Goal: Complete application form: Complete application form

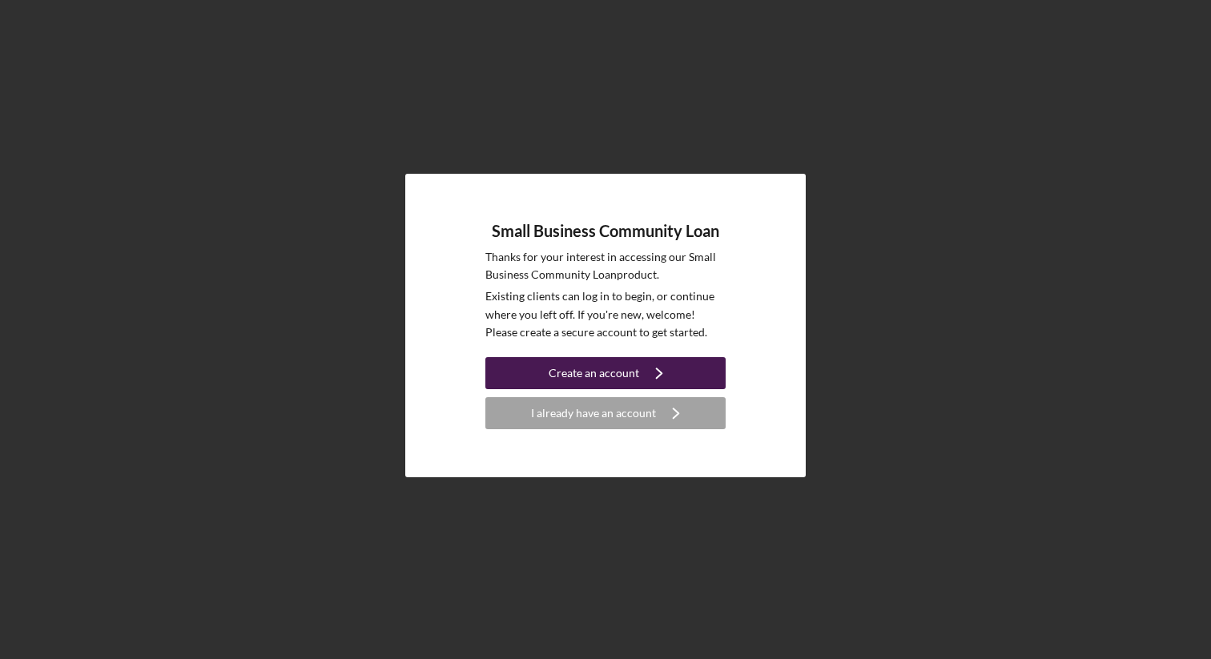
click at [659, 368] on icon "Icon/Navigate" at bounding box center [659, 373] width 40 height 40
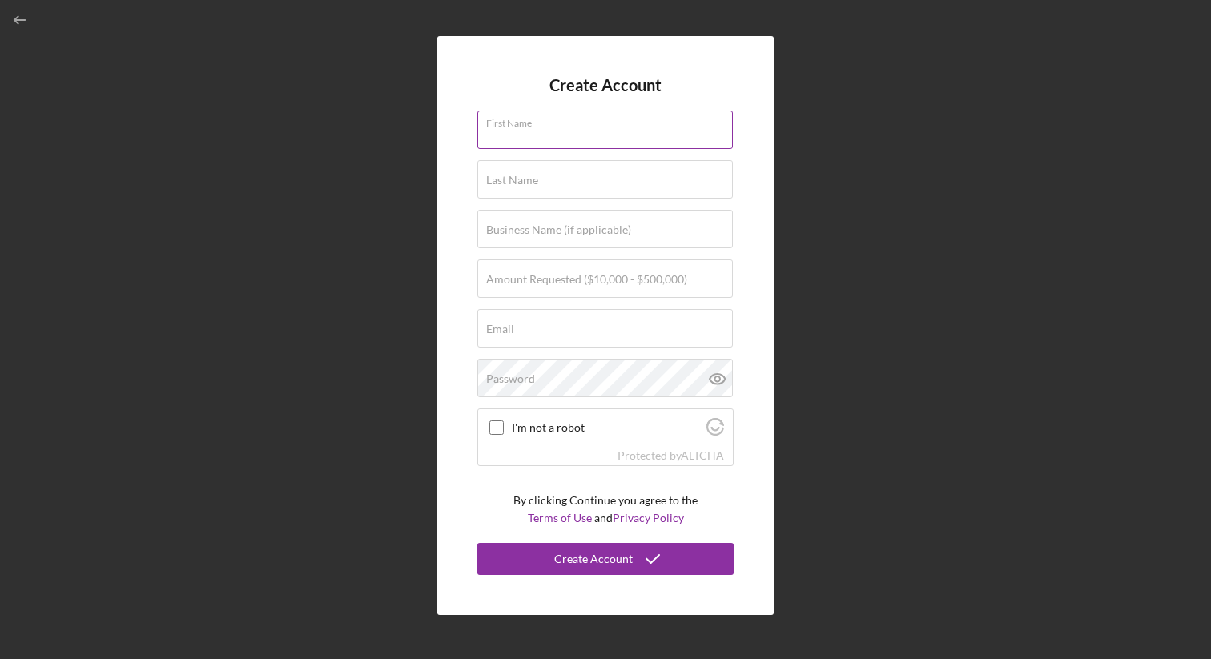
click at [548, 124] on div "First Name" at bounding box center [606, 131] width 256 height 40
type input "[PERSON_NAME]"
type input "n/a"
type input "[EMAIL_ADDRESS][DOMAIN_NAME]"
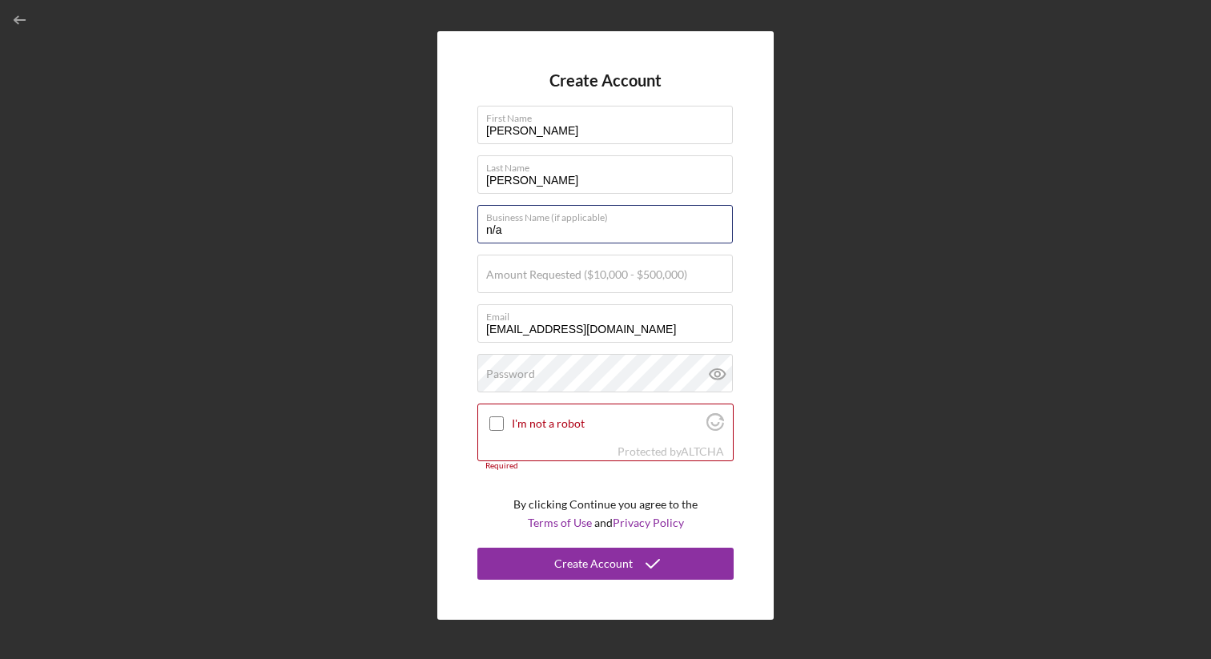
drag, startPoint x: 551, startPoint y: 236, endPoint x: 457, endPoint y: 240, distance: 93.9
click at [457, 240] on div "Create Account First Name [PERSON_NAME] Name [PERSON_NAME] Business Name (if ap…" at bounding box center [605, 325] width 337 height 589
type input "n"
type input "taylormade bulls llc"
click at [585, 288] on input "Amount Requested ($10,000 - $500,000)" at bounding box center [606, 274] width 256 height 38
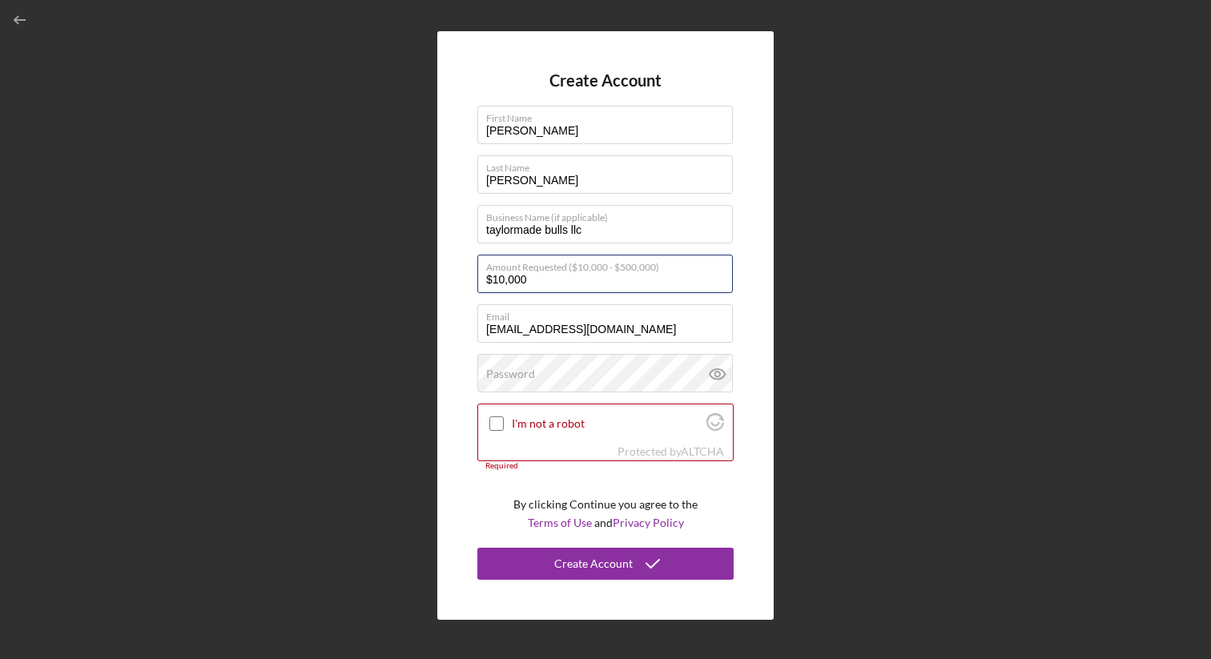
type input "$10,000"
click at [597, 366] on div "Password" at bounding box center [606, 374] width 256 height 40
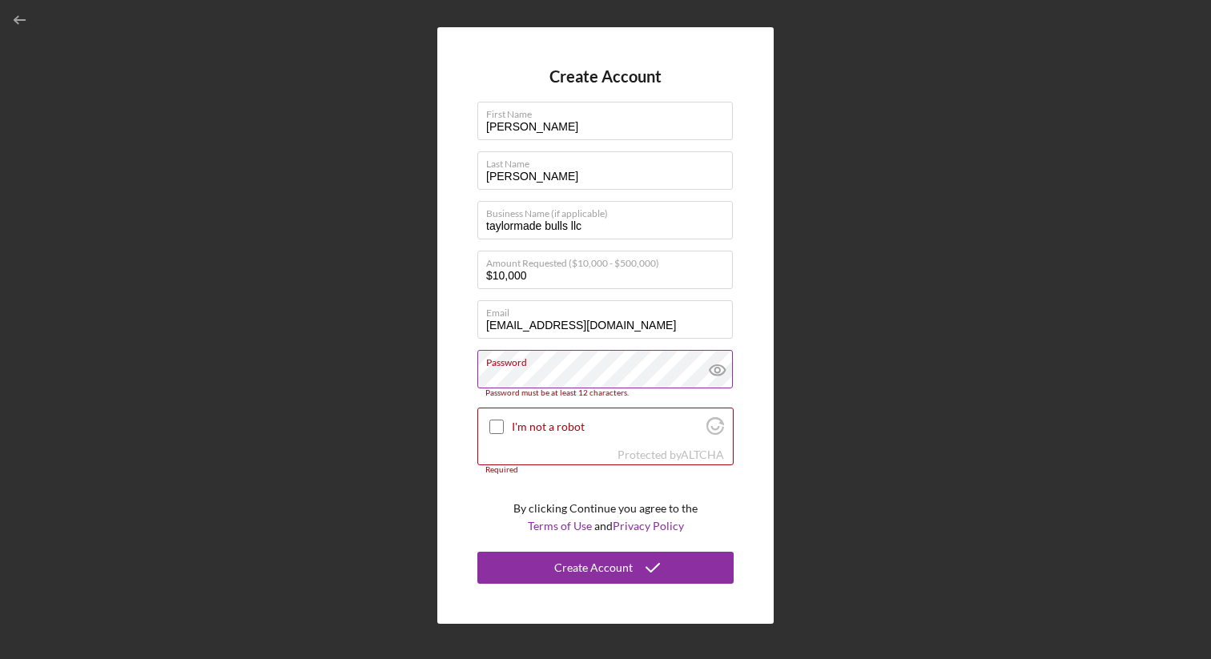
click at [714, 379] on icon at bounding box center [718, 370] width 40 height 40
click at [498, 425] on input "I'm not a robot" at bounding box center [497, 427] width 14 height 14
checkbox input "true"
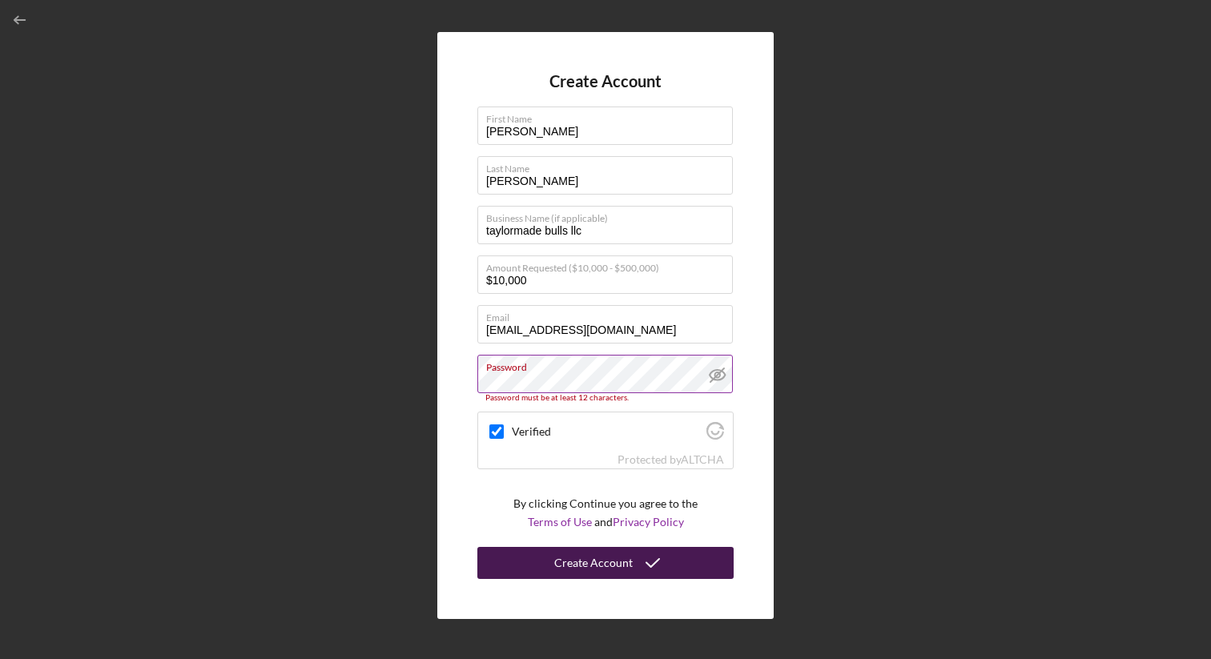
click at [582, 558] on div "Create Account" at bounding box center [593, 563] width 79 height 32
click at [613, 561] on div "Create Account" at bounding box center [593, 563] width 79 height 32
click at [663, 363] on label "Password" at bounding box center [609, 365] width 247 height 18
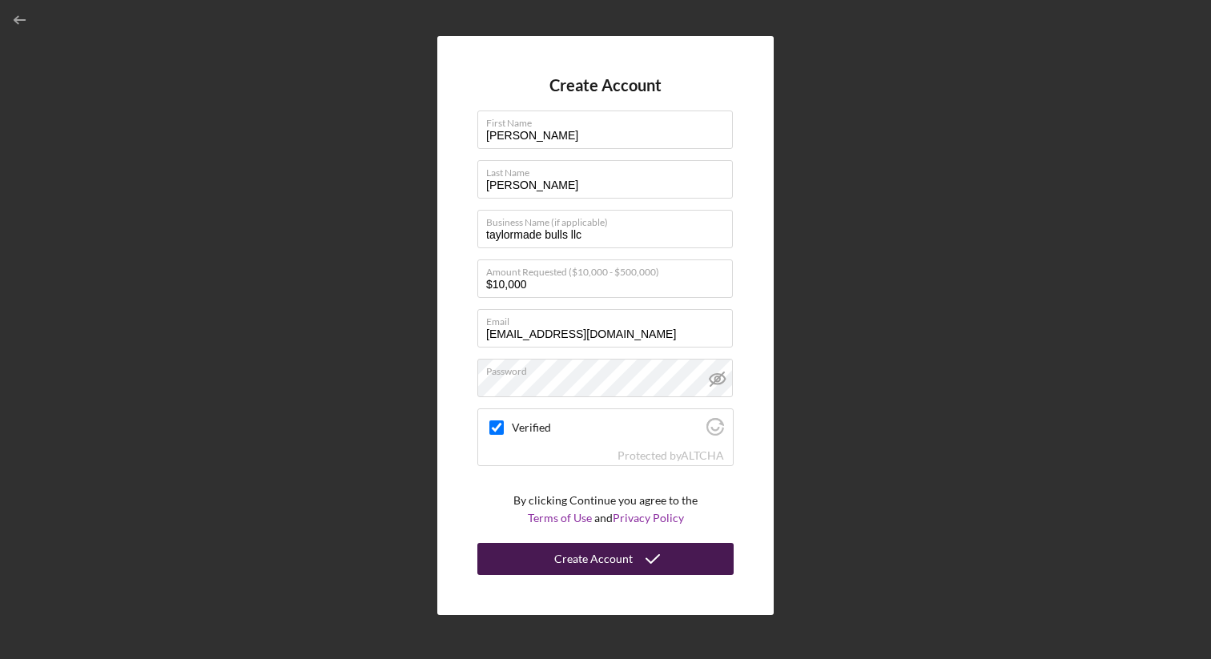
click at [595, 558] on div "Create Account" at bounding box center [593, 559] width 79 height 32
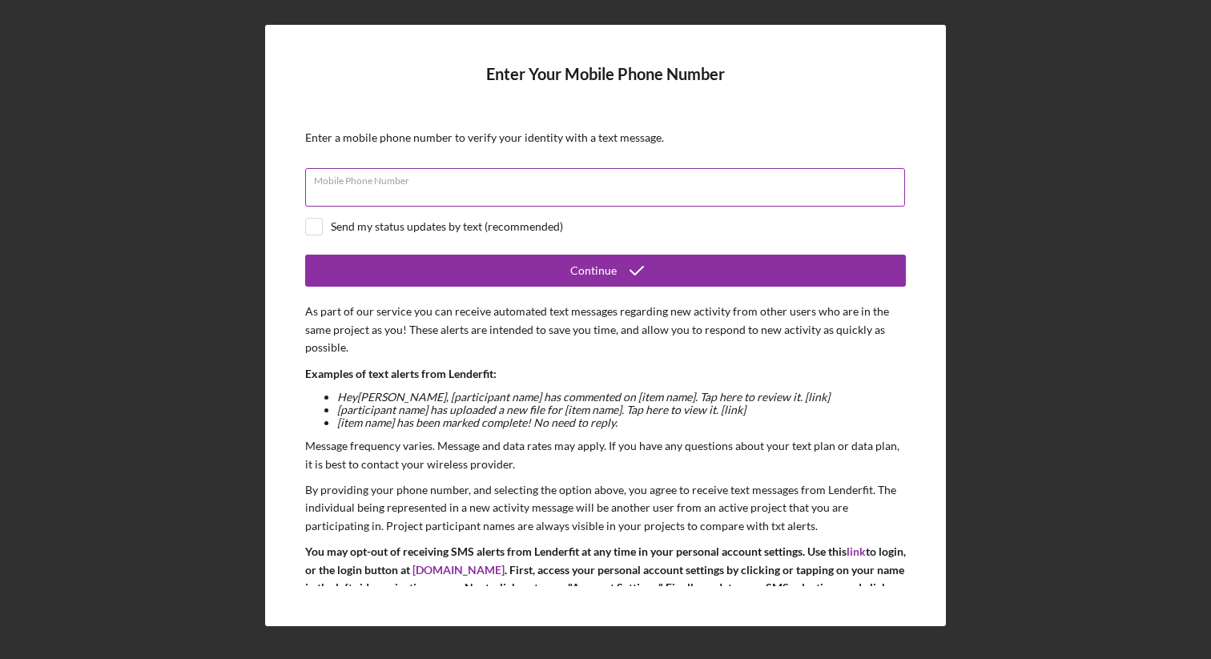
click at [486, 202] on input "Mobile Phone Number" at bounding box center [605, 187] width 600 height 38
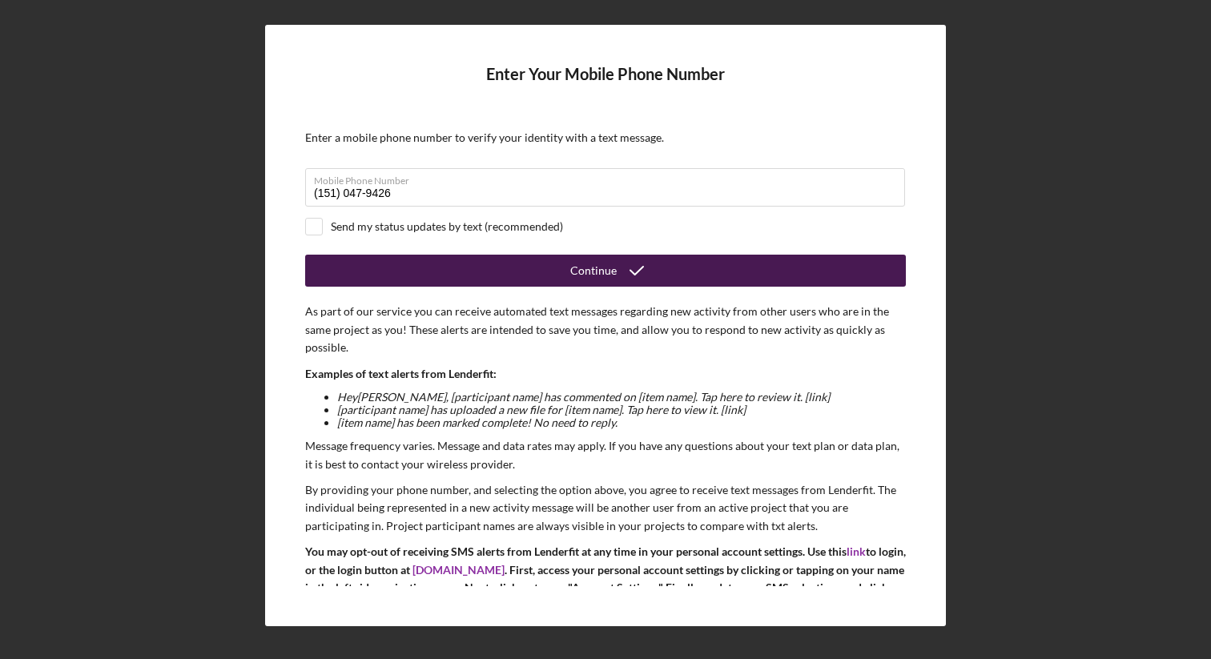
click at [457, 268] on button "Continue" at bounding box center [605, 271] width 601 height 32
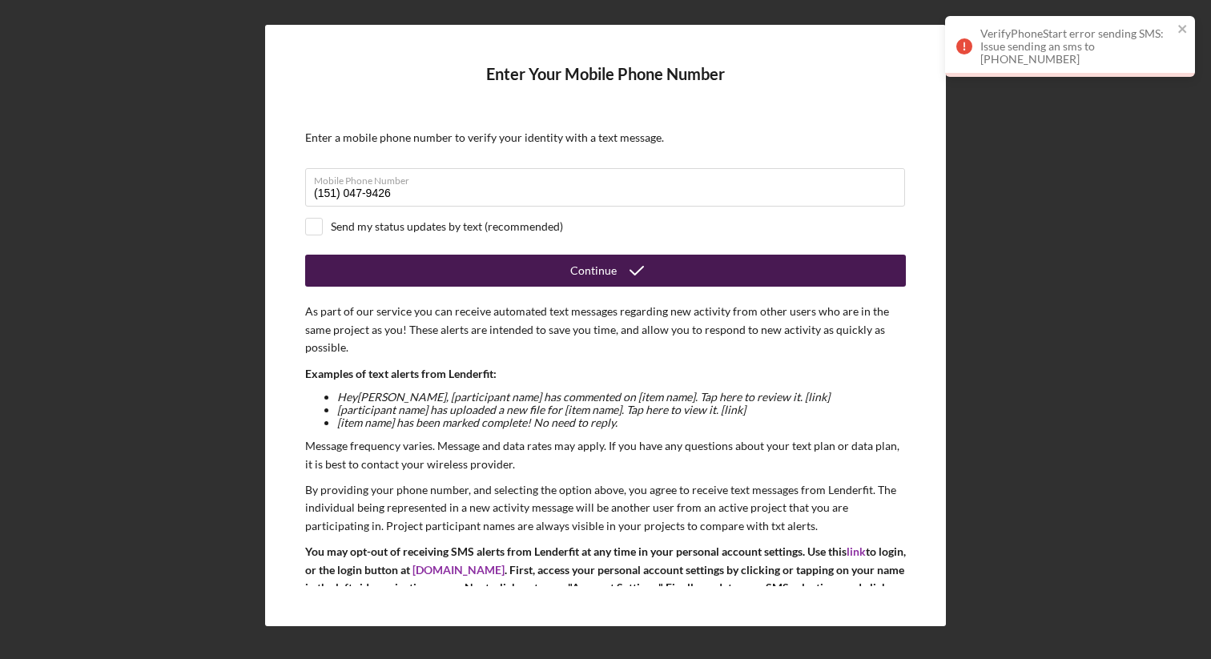
scroll to position [15, 0]
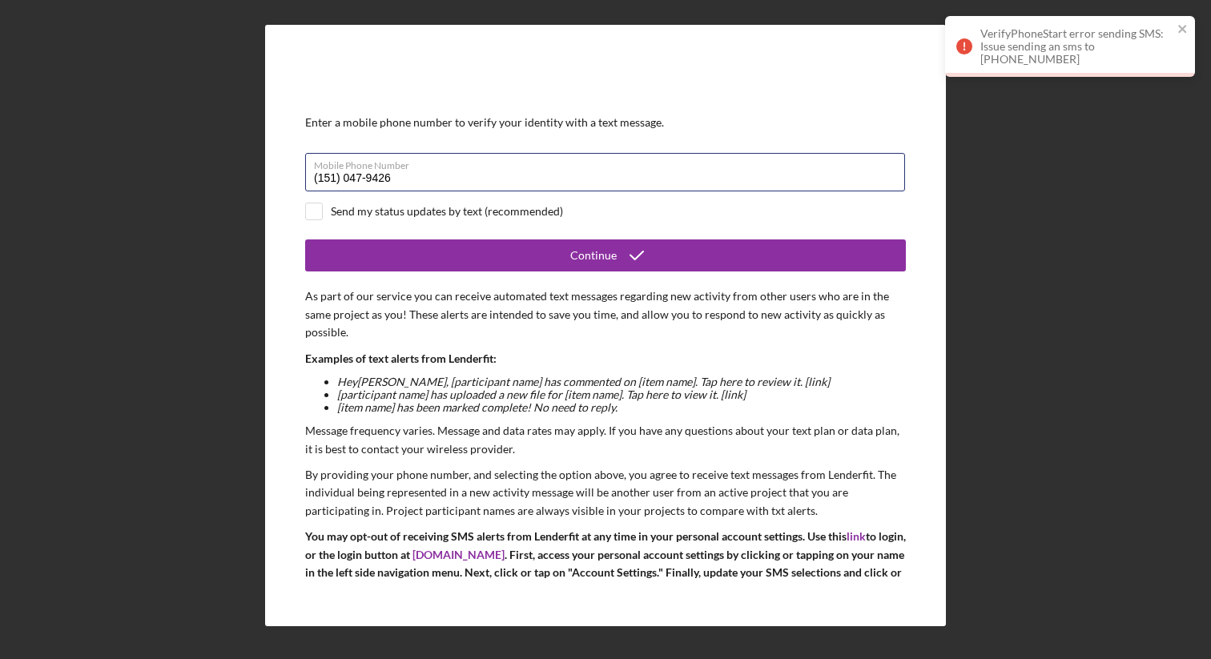
drag, startPoint x: 423, startPoint y: 175, endPoint x: 235, endPoint y: 172, distance: 188.3
click at [235, 172] on div "Enter Your Mobile Phone Number Enter a mobile phone number to verify your ident…" at bounding box center [605, 325] width 1195 height 651
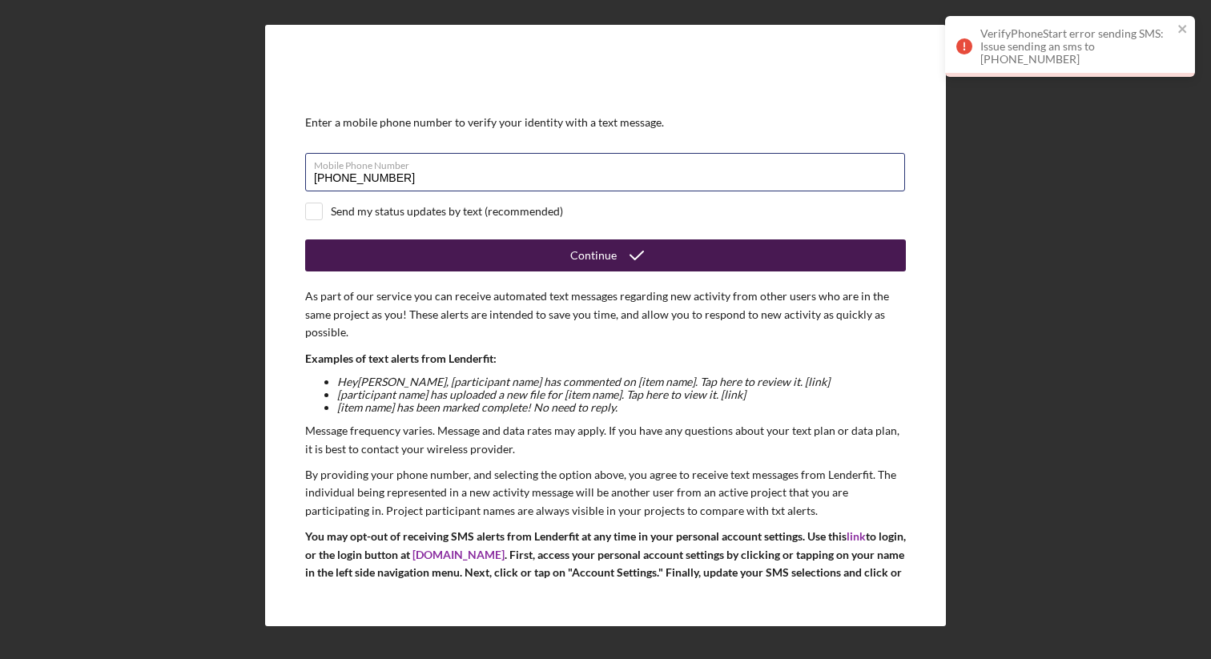
type input "[PHONE_NUMBER]"
click at [461, 250] on button "Continue" at bounding box center [605, 256] width 601 height 32
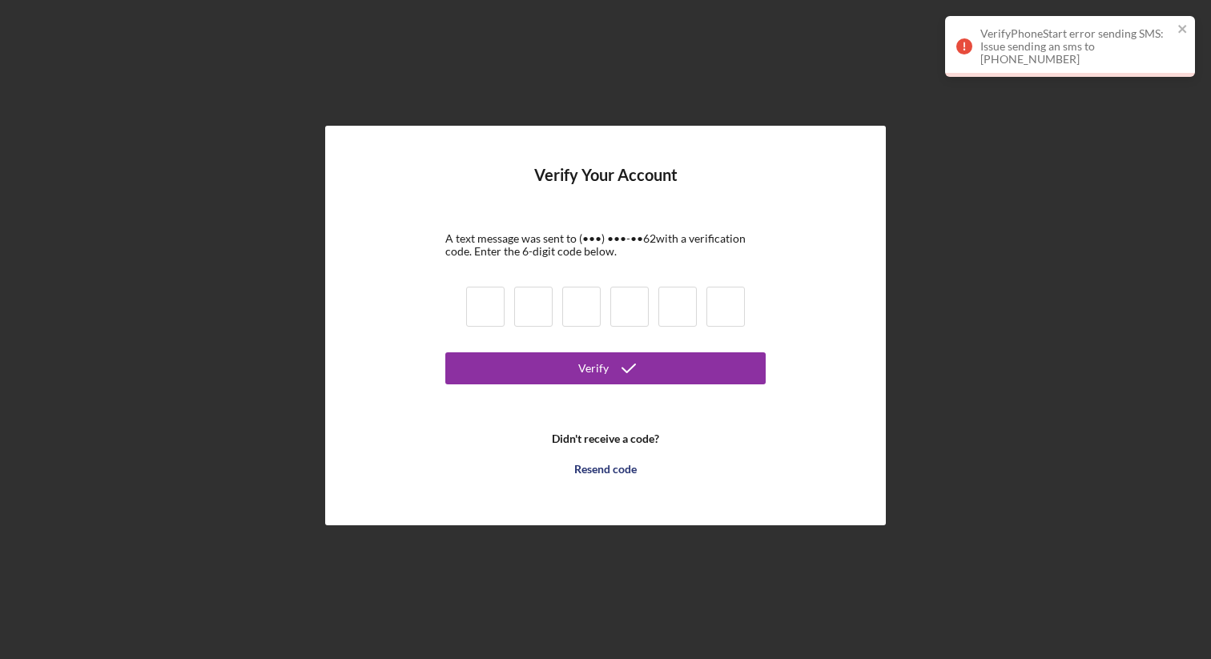
click at [474, 309] on input at bounding box center [485, 307] width 38 height 40
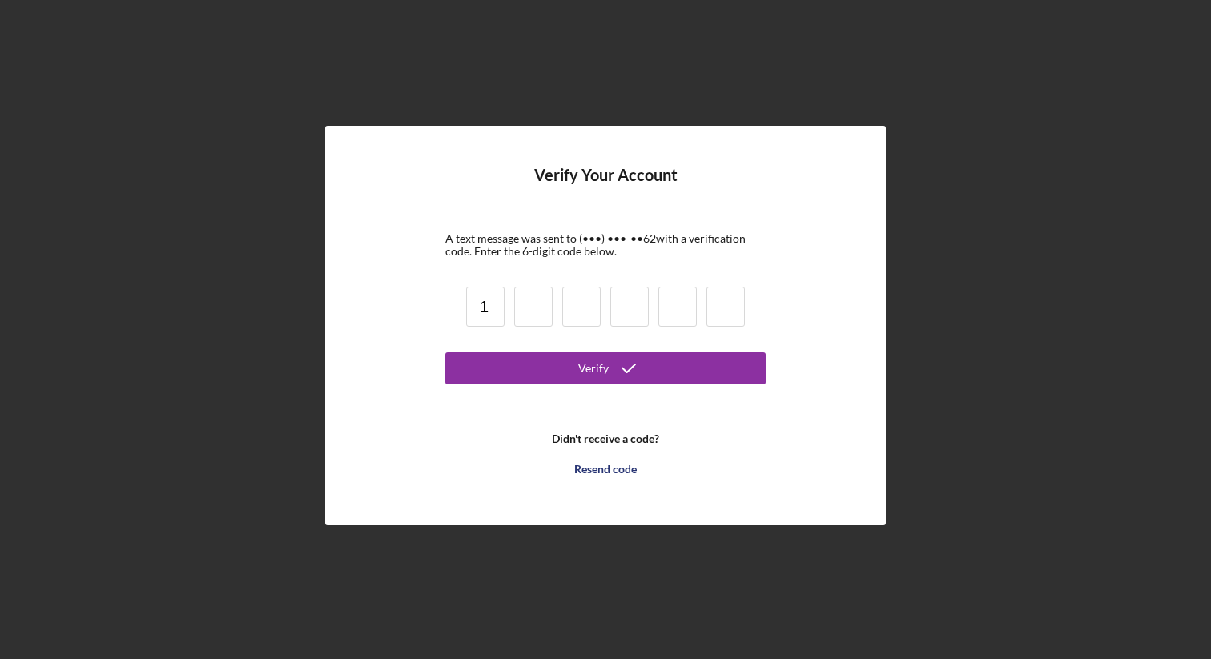
type input "1"
type input "9"
type input "0"
type input "5"
type input "8"
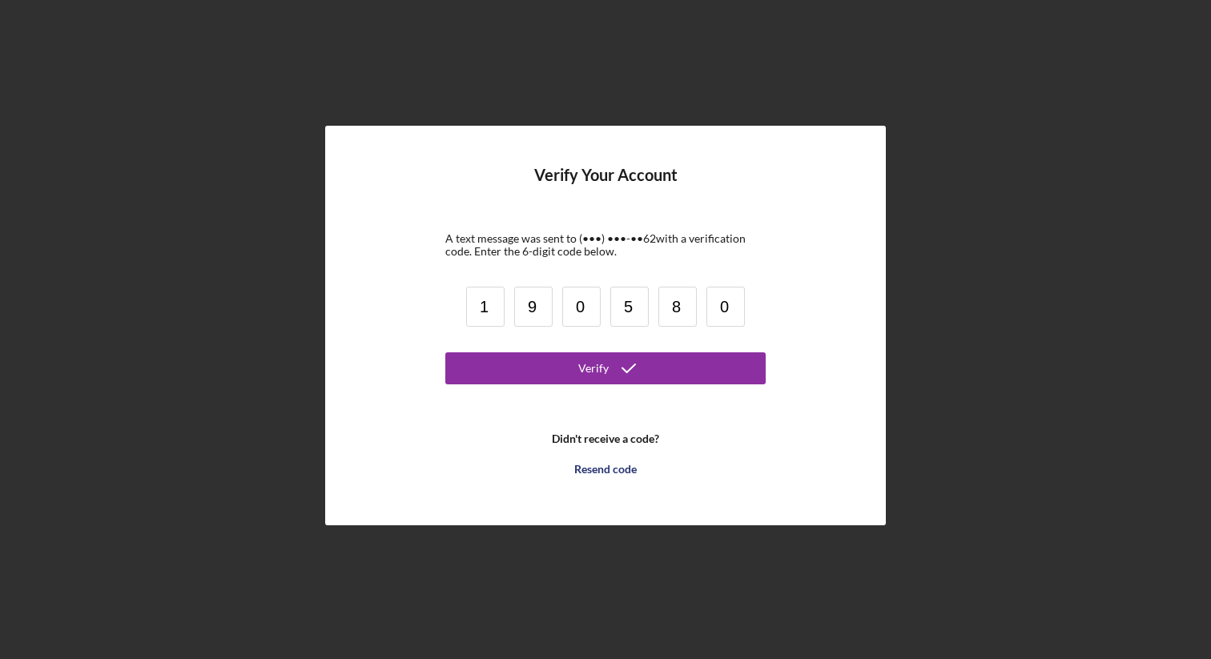
type input "0"
click at [445, 353] on button "Verify" at bounding box center [605, 369] width 320 height 32
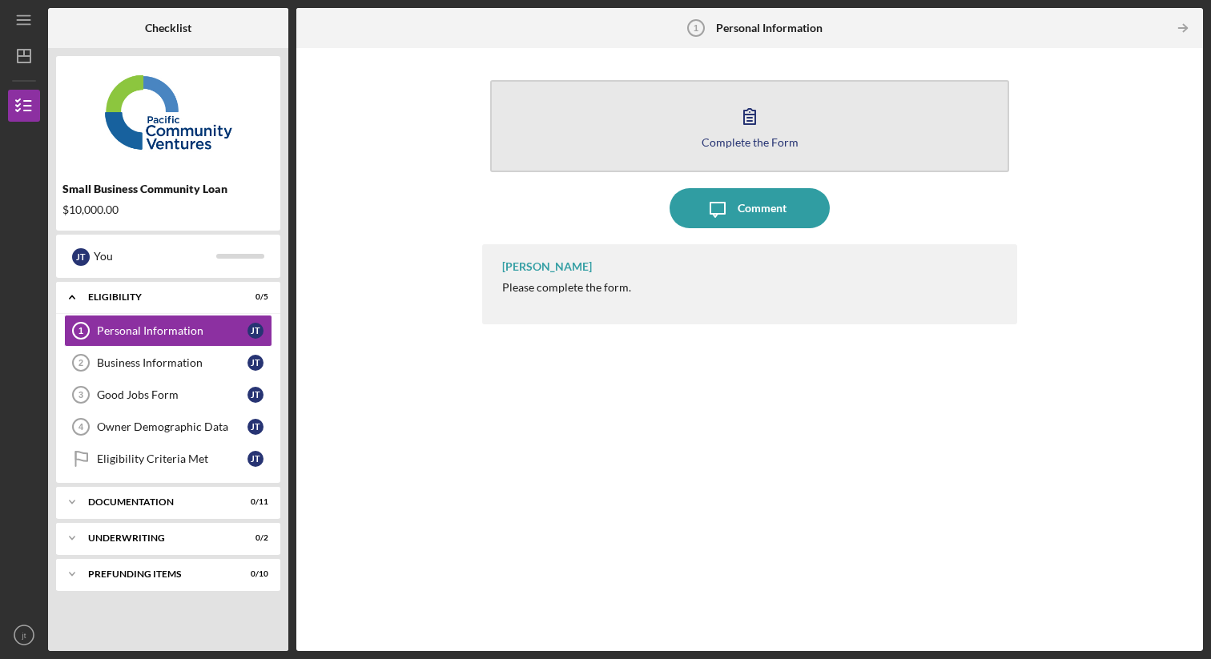
click at [715, 114] on button "Complete the Form Form" at bounding box center [749, 126] width 518 height 92
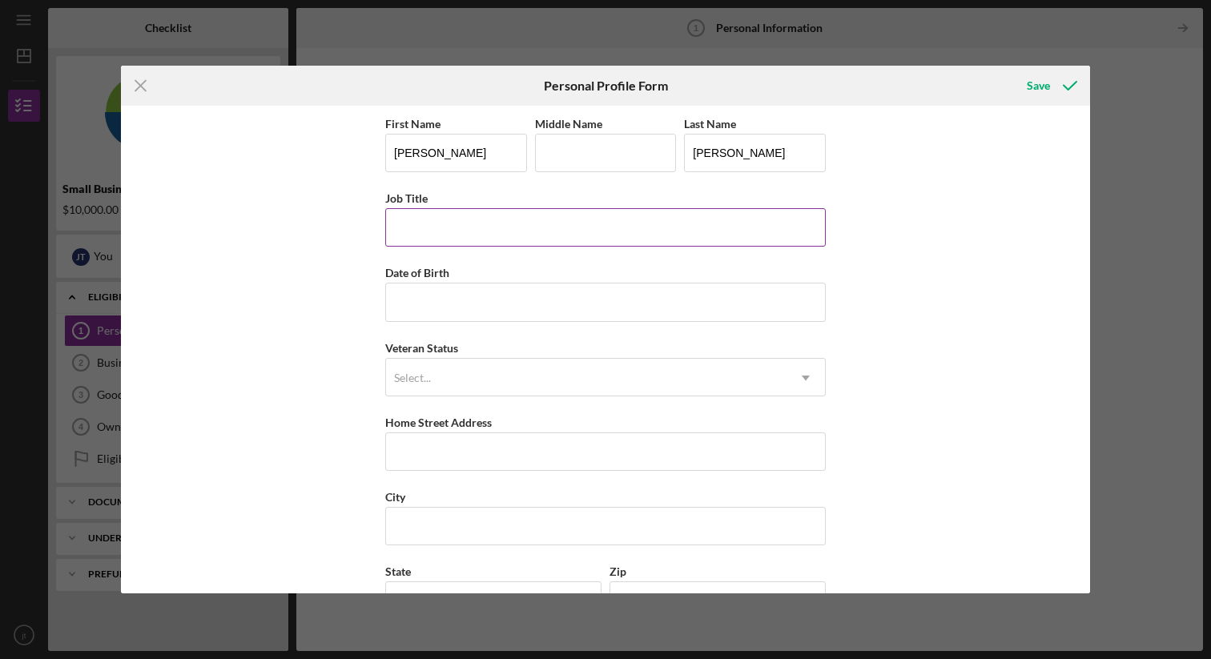
click at [549, 208] on div "Job Title" at bounding box center [605, 198] width 441 height 20
click at [531, 226] on input "Job Title" at bounding box center [605, 227] width 441 height 38
type input "owner"
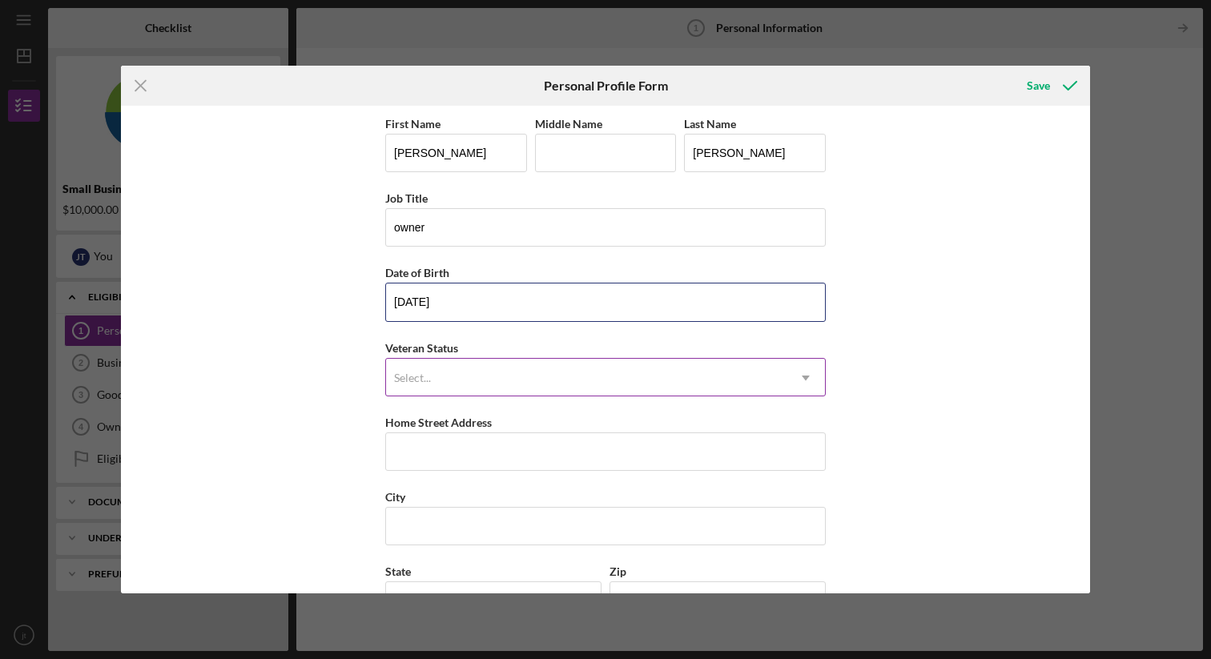
type input "[DATE]"
click at [511, 367] on div "Select..." at bounding box center [586, 378] width 401 height 37
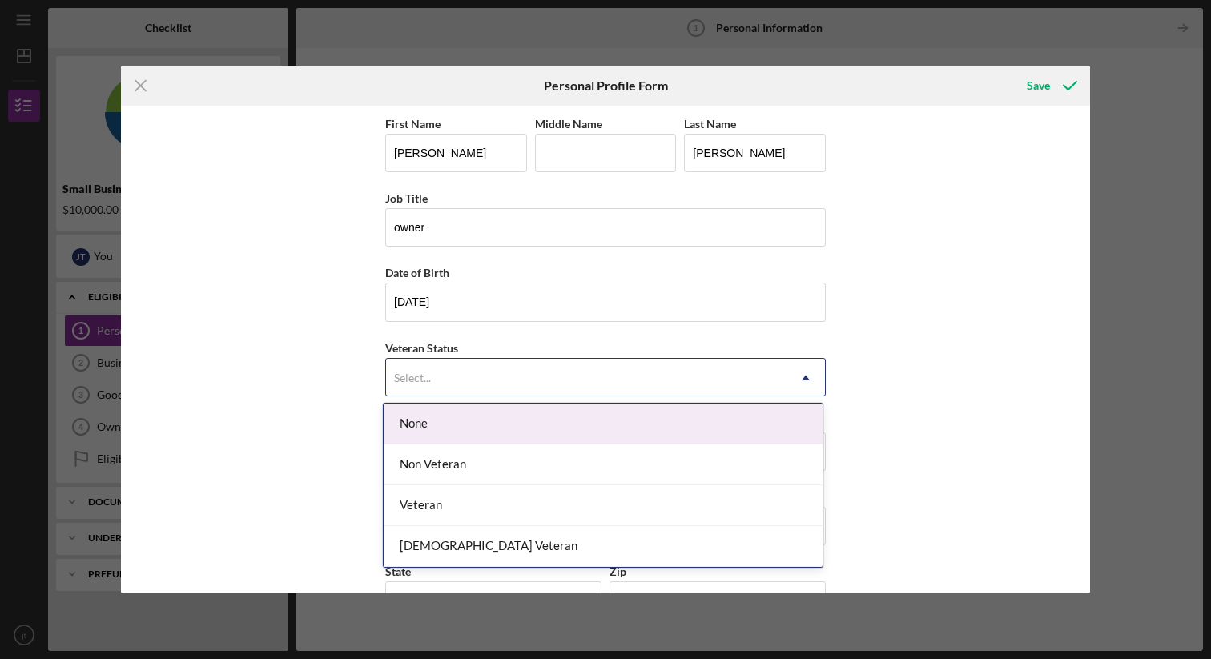
click at [491, 428] on div "None" at bounding box center [603, 424] width 439 height 41
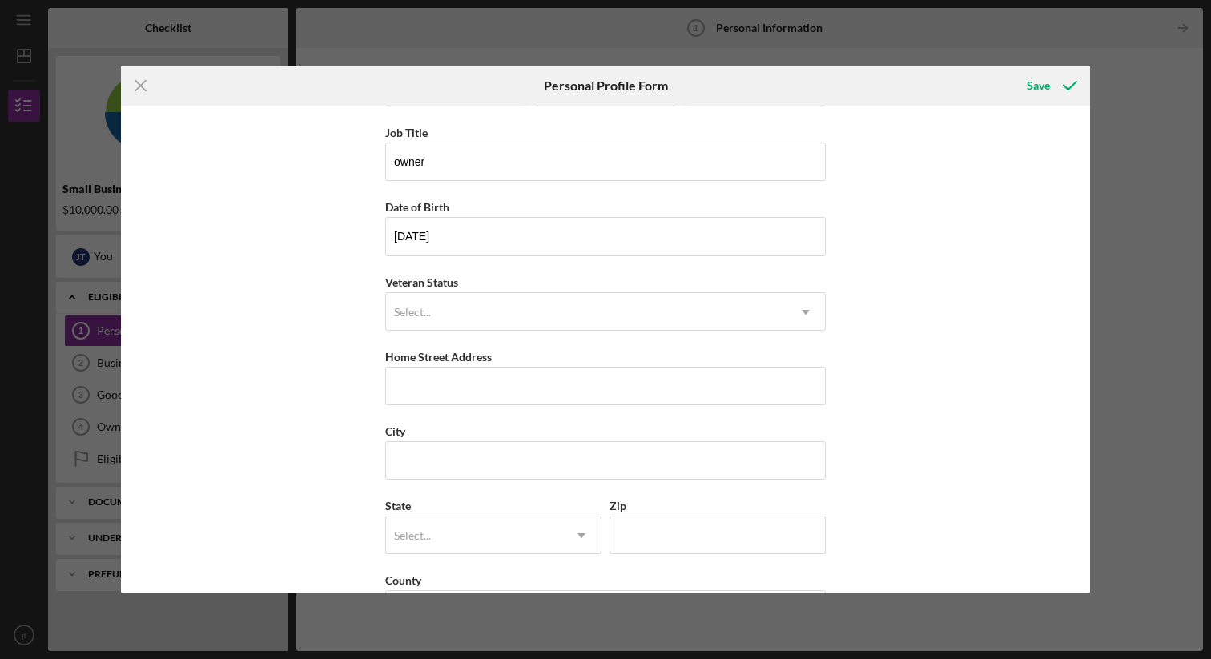
scroll to position [67, 0]
click at [476, 370] on input "Home Street Address" at bounding box center [605, 384] width 441 height 38
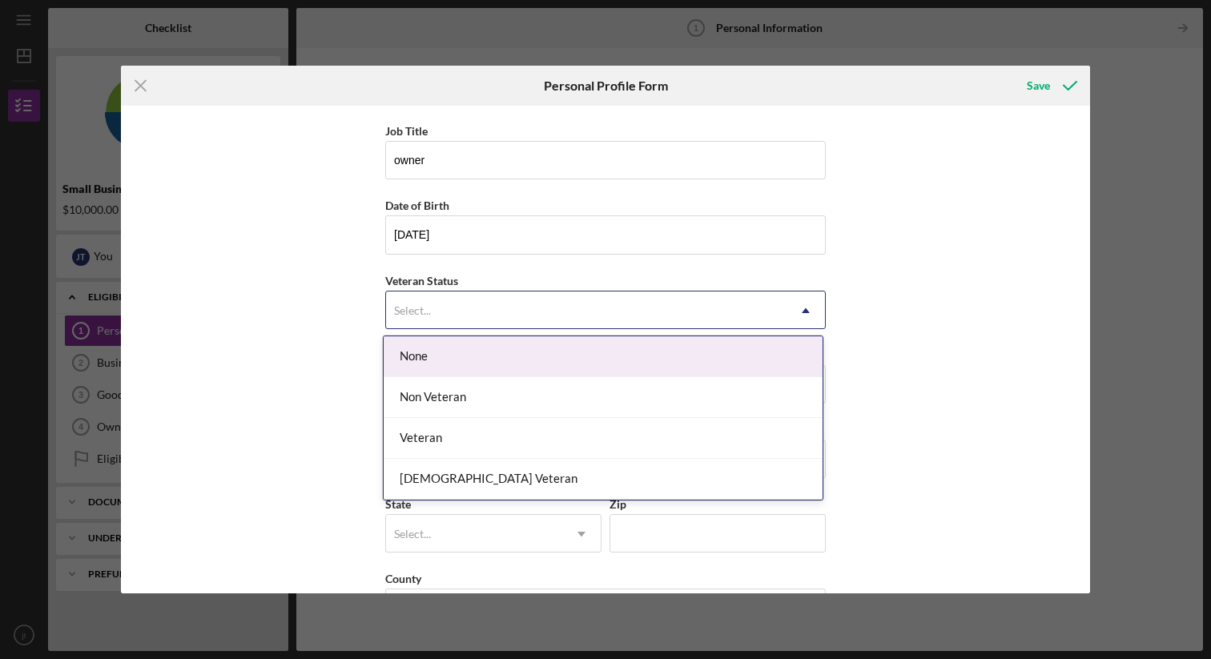
click at [474, 302] on div "Select..." at bounding box center [586, 310] width 401 height 37
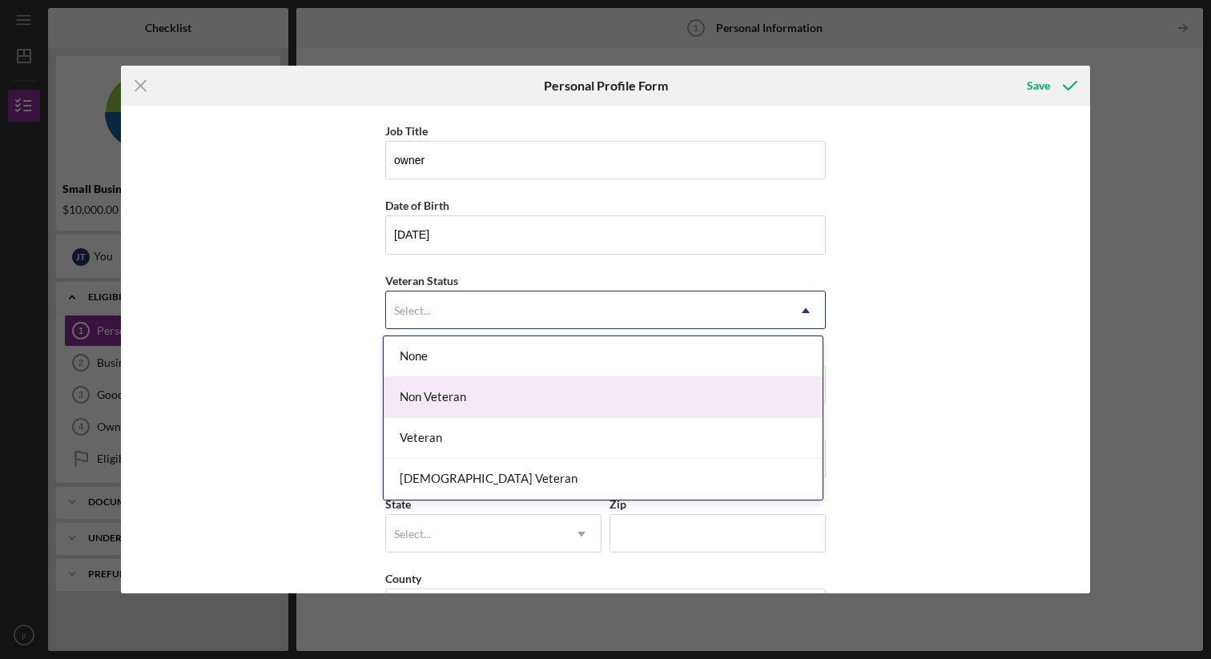
click at [457, 397] on div "Non Veteran" at bounding box center [603, 397] width 439 height 41
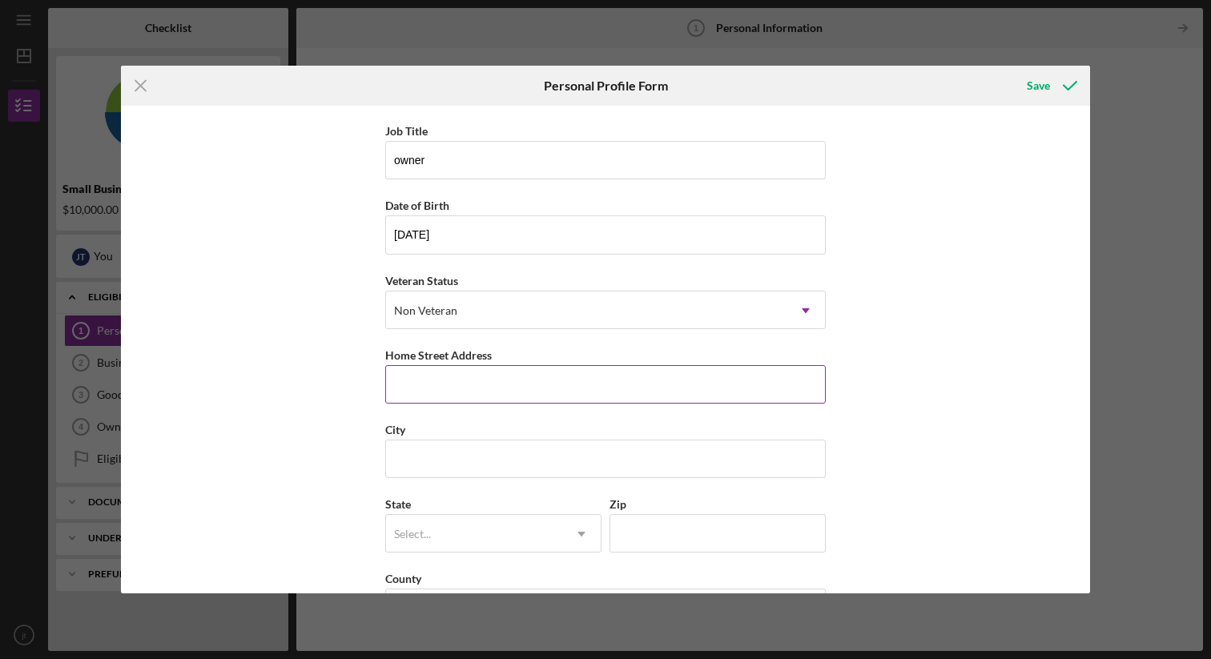
click at [455, 350] on label "Home Street Address" at bounding box center [438, 356] width 107 height 14
click at [455, 365] on input "Home Street Address" at bounding box center [605, 384] width 441 height 38
click at [451, 373] on input "Home Street Address" at bounding box center [605, 384] width 441 height 38
type input "[STREET_ADDRESS]"
type input "e"
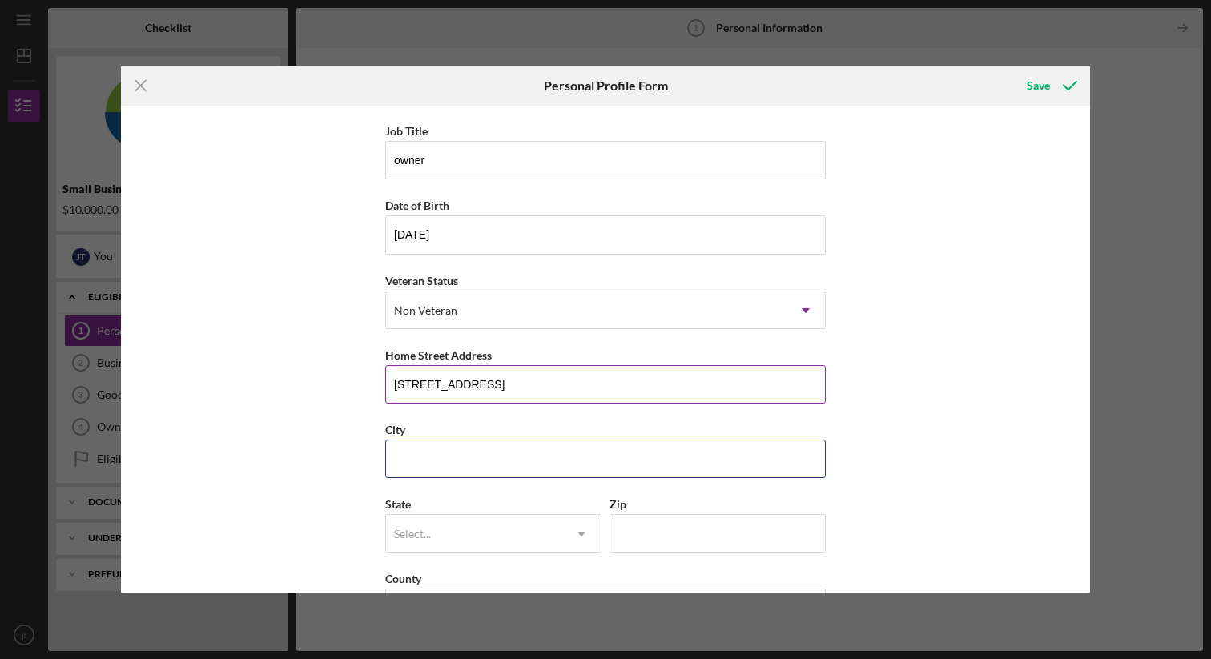
type input "[GEOGRAPHIC_DATA]"
type input "CA"
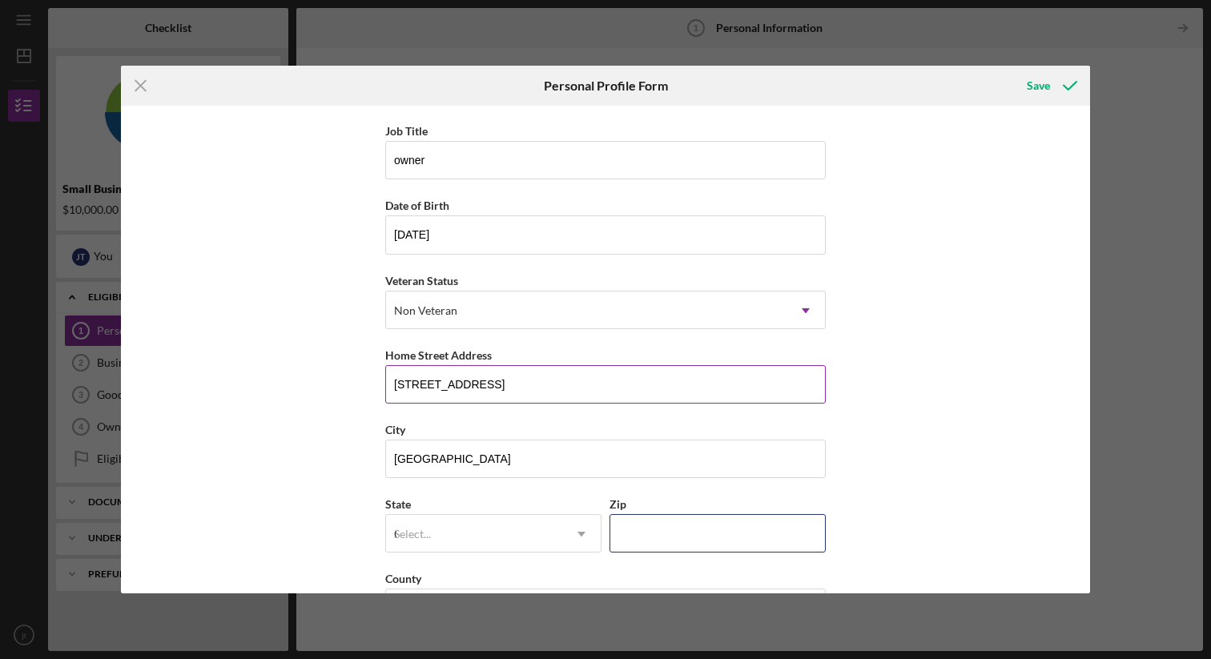
type input "94601"
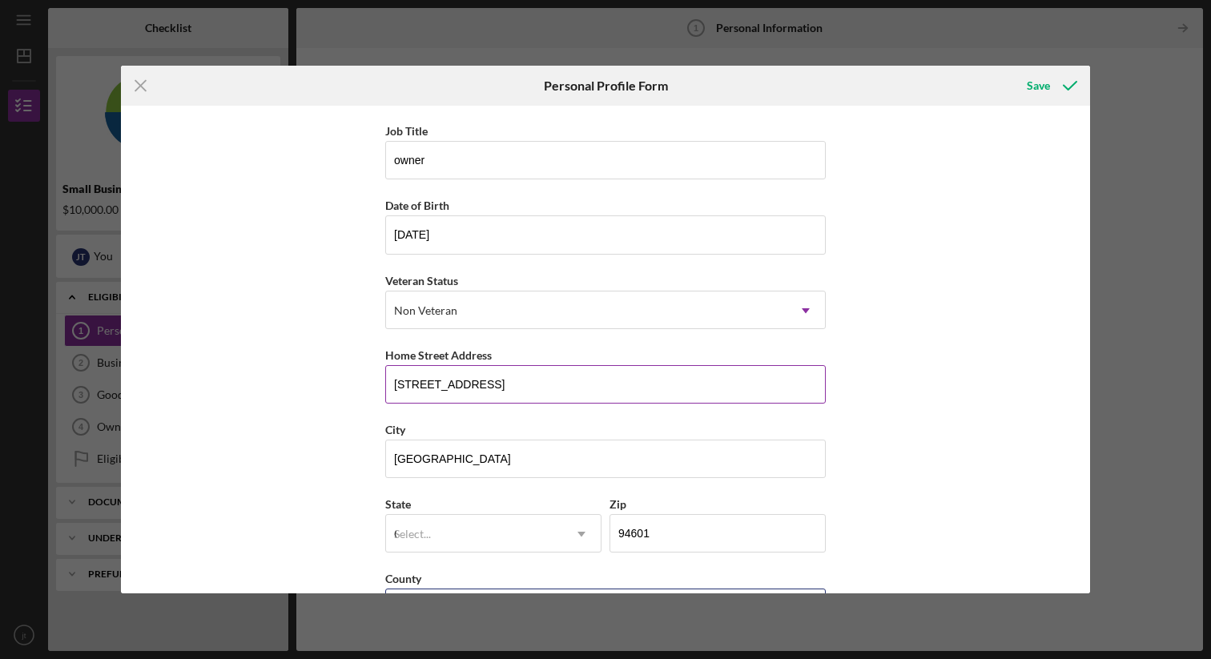
type input "[GEOGRAPHIC_DATA]"
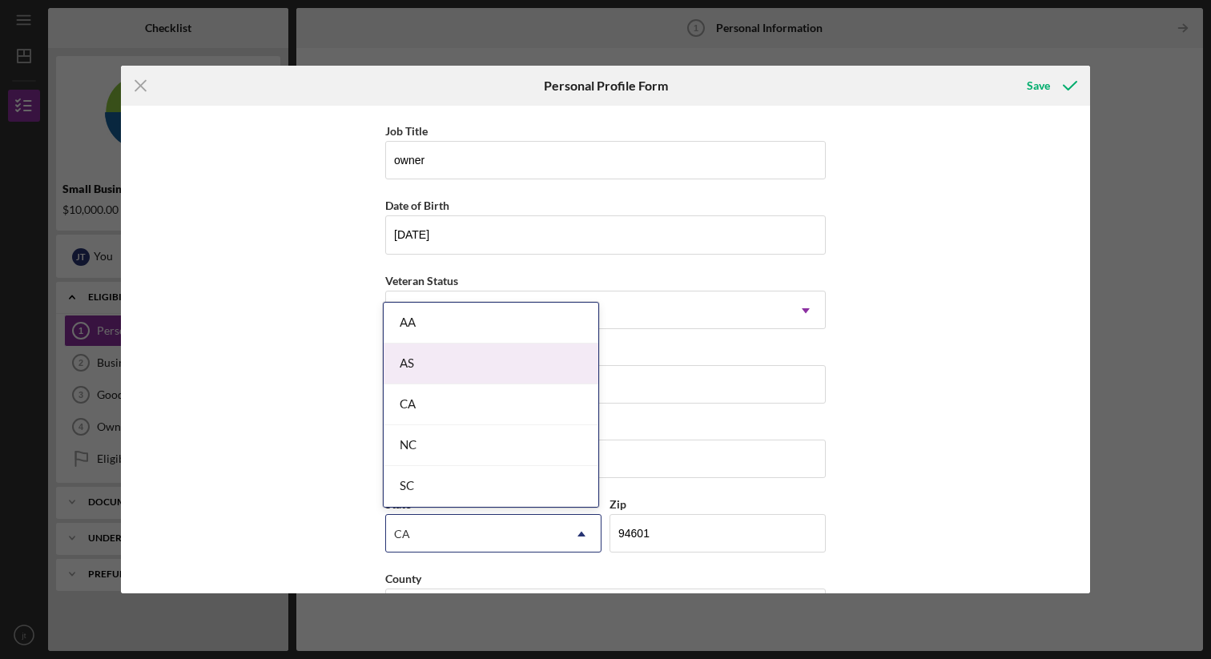
click at [1001, 365] on div "First Name [PERSON_NAME] Middle Name e Last Name [PERSON_NAME] Job Title owner …" at bounding box center [605, 349] width 969 height 487
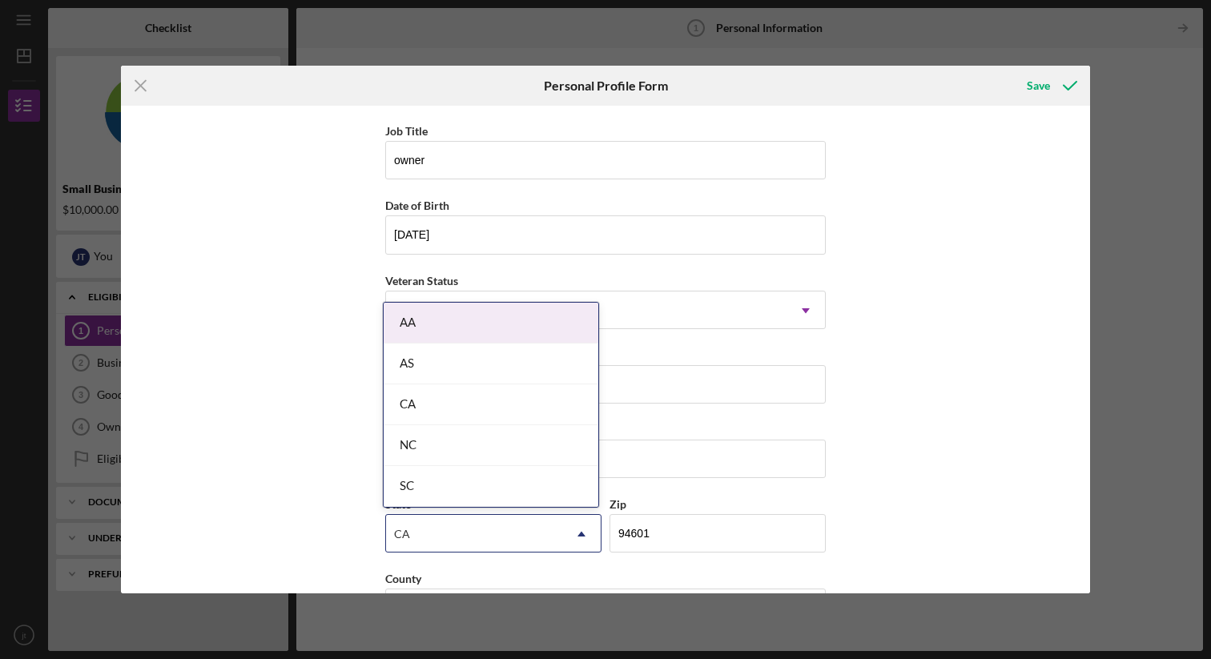
click at [916, 382] on div "First Name [PERSON_NAME] Middle Name e Last Name [PERSON_NAME] Job Title owner …" at bounding box center [605, 349] width 969 height 487
click at [562, 536] on icon "Icon/Dropdown Arrow" at bounding box center [581, 534] width 38 height 38
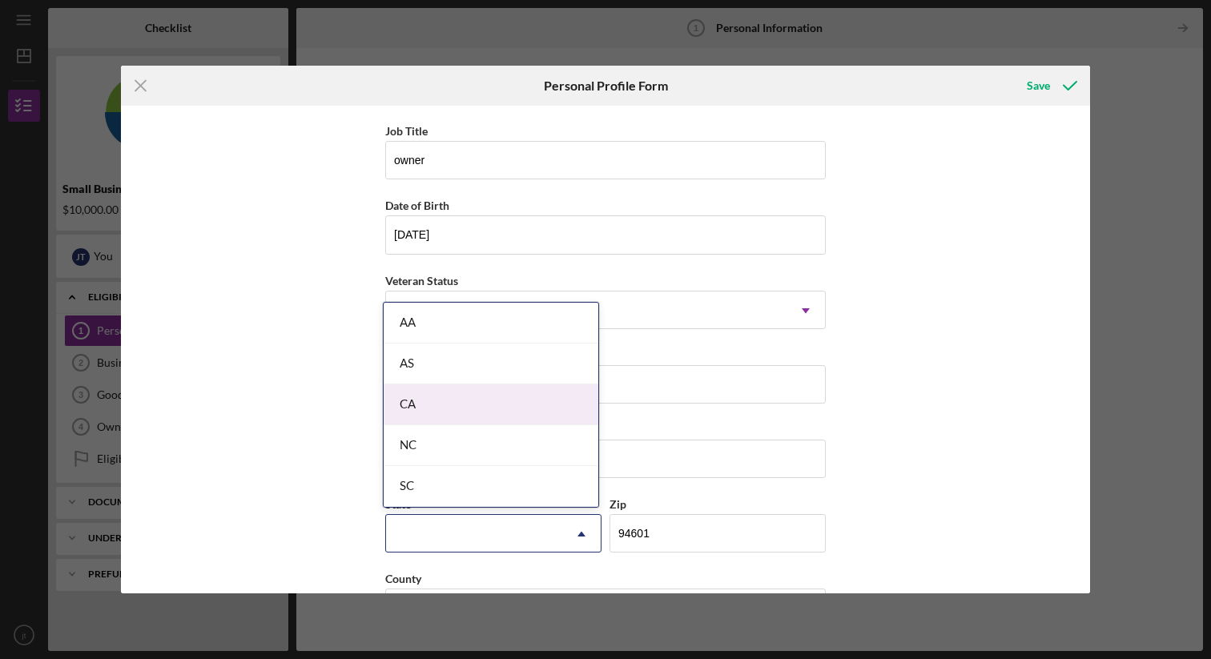
click at [285, 413] on div "First Name [PERSON_NAME] Middle Name e Last Name [PERSON_NAME] Job Title owner …" at bounding box center [605, 349] width 969 height 487
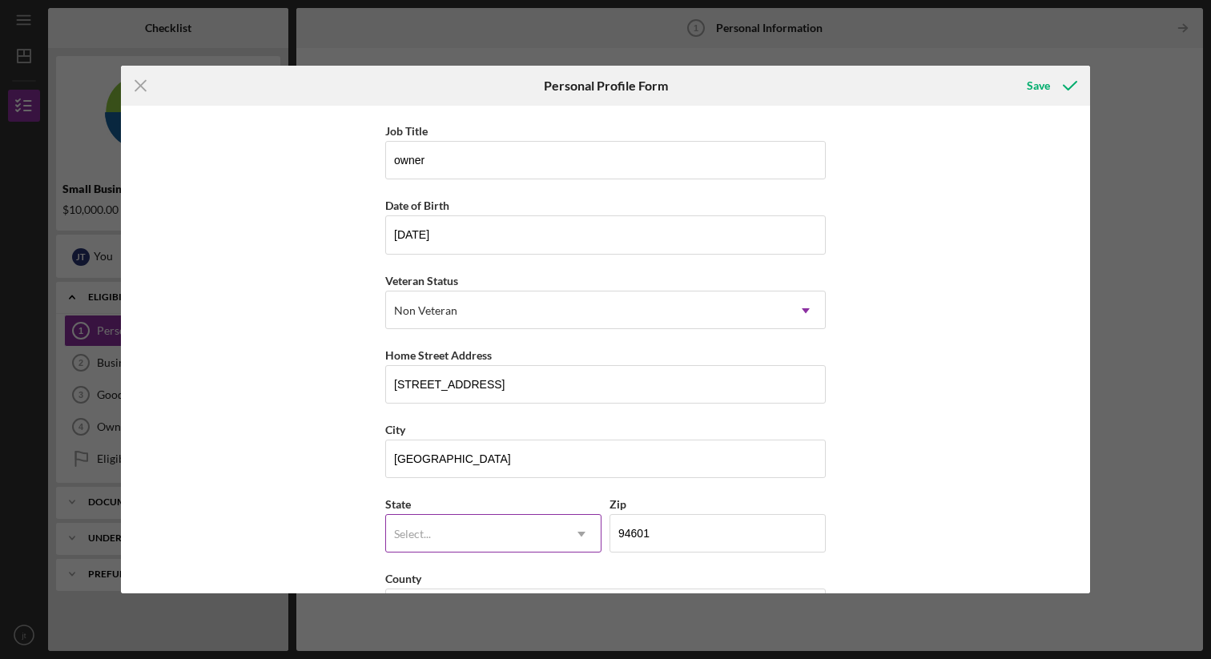
click at [454, 530] on div "Select..." at bounding box center [474, 534] width 176 height 37
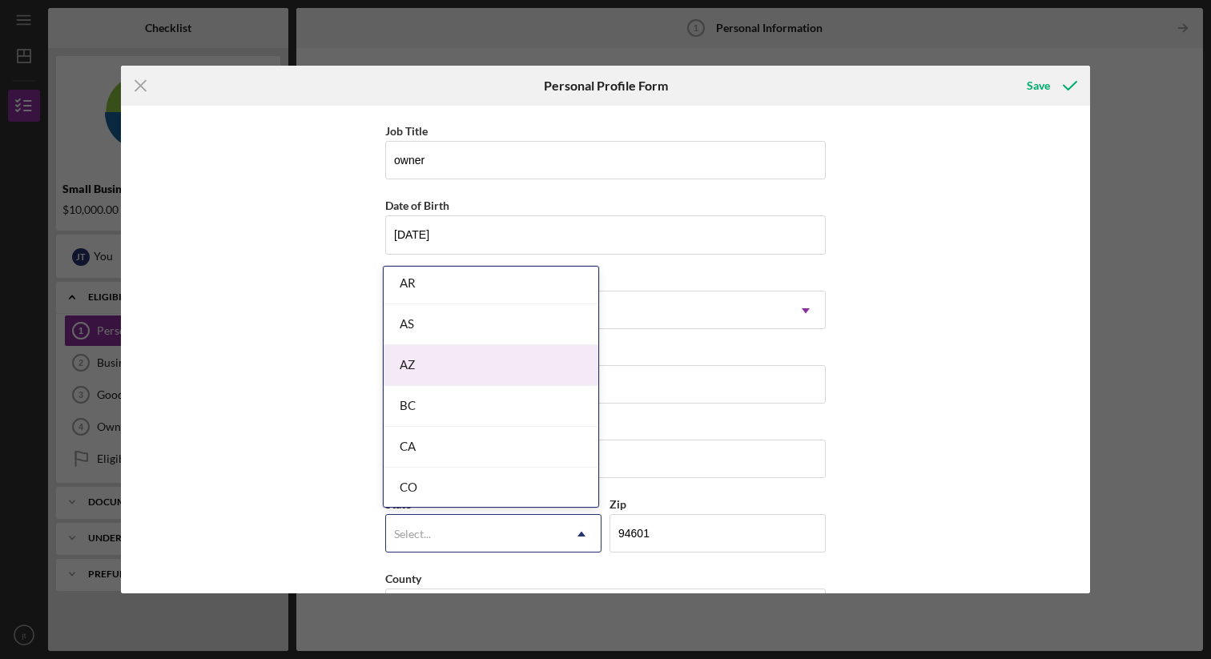
scroll to position [347, 0]
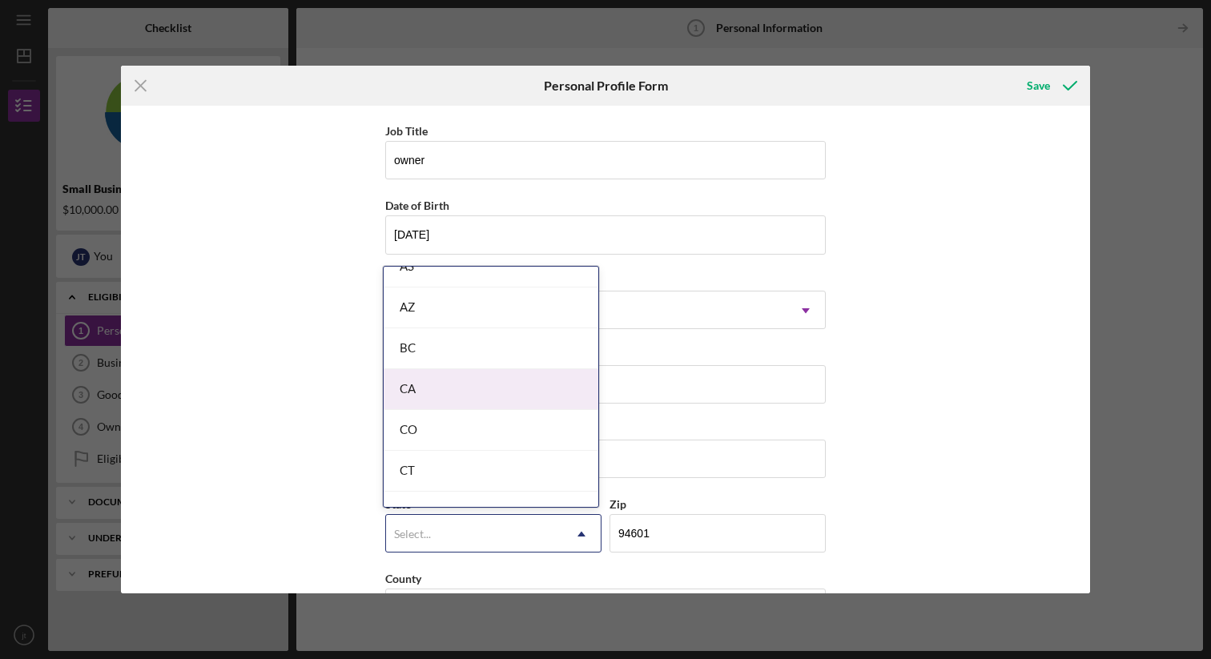
click at [426, 387] on div "CA" at bounding box center [491, 389] width 215 height 41
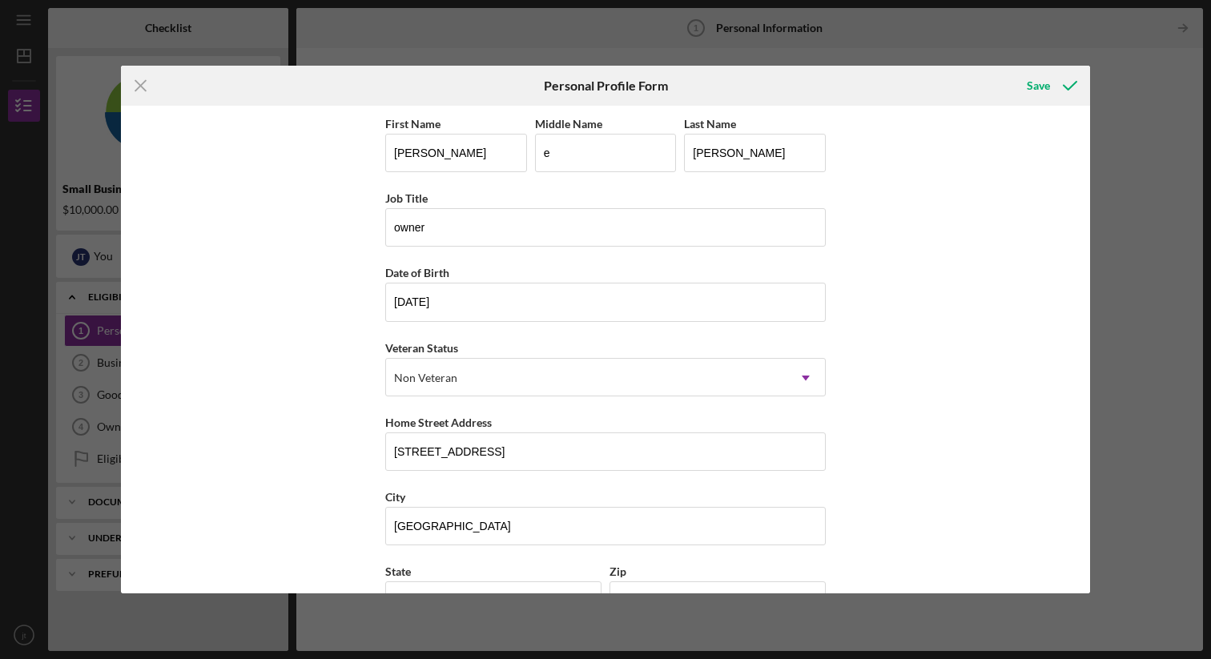
scroll to position [125, 0]
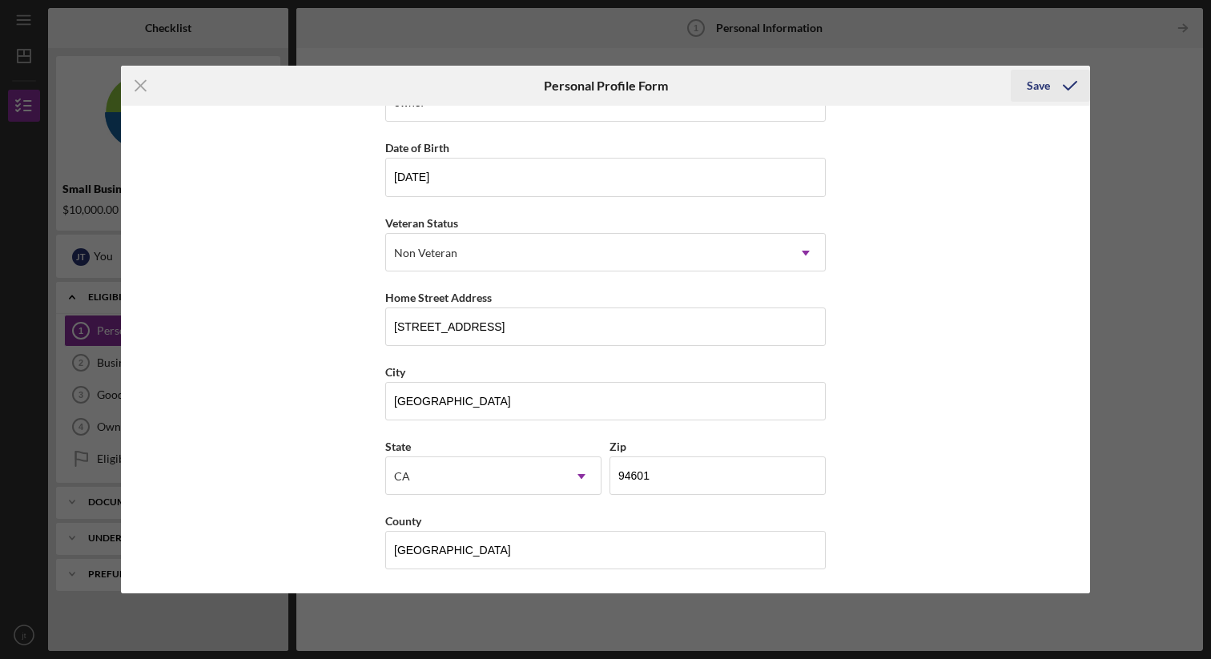
click at [1042, 83] on div "Save" at bounding box center [1038, 86] width 23 height 32
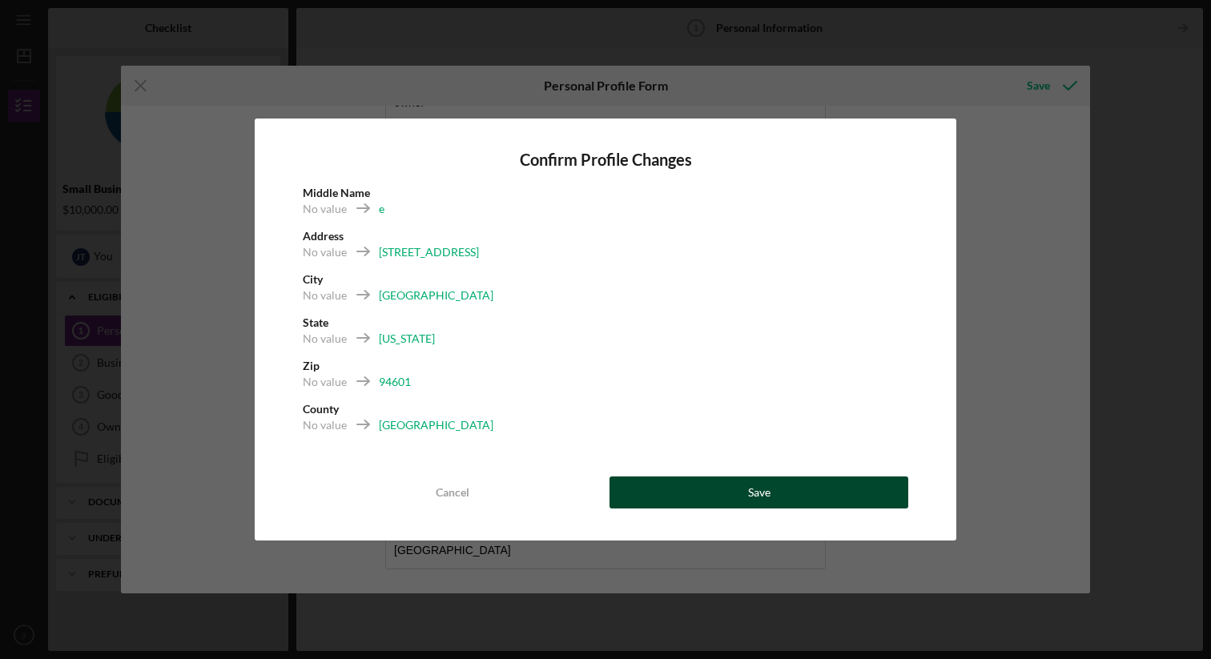
click at [755, 495] on div "Save" at bounding box center [759, 493] width 22 height 32
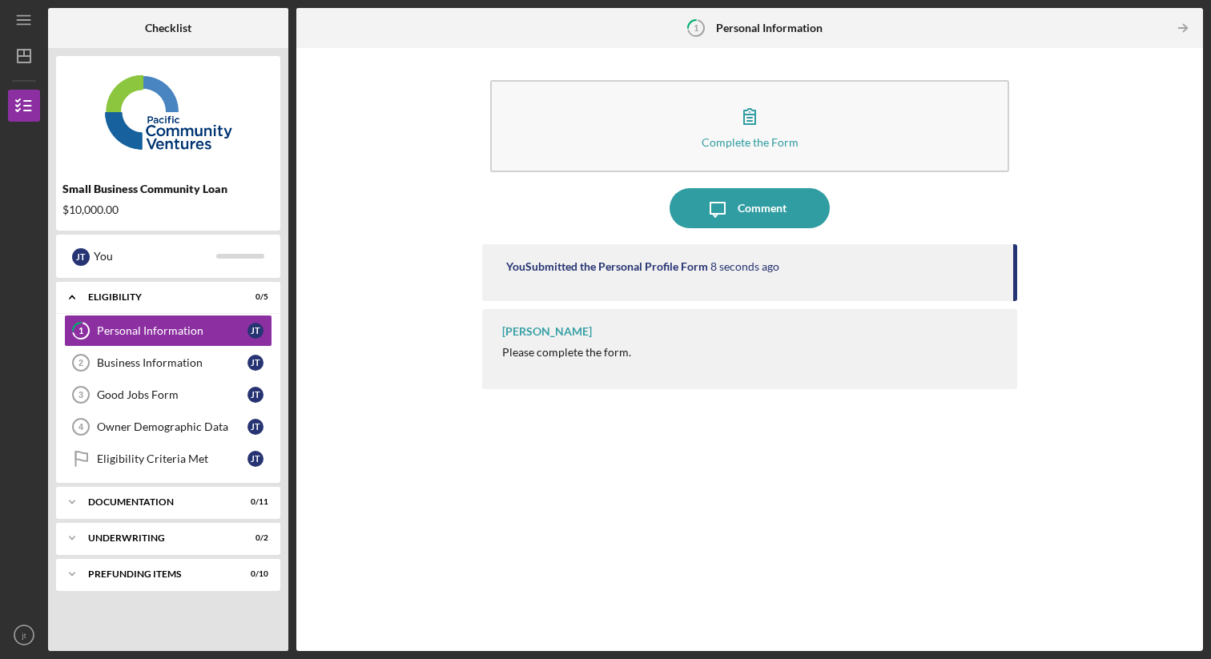
click at [518, 336] on div "[PERSON_NAME]" at bounding box center [547, 331] width 90 height 13
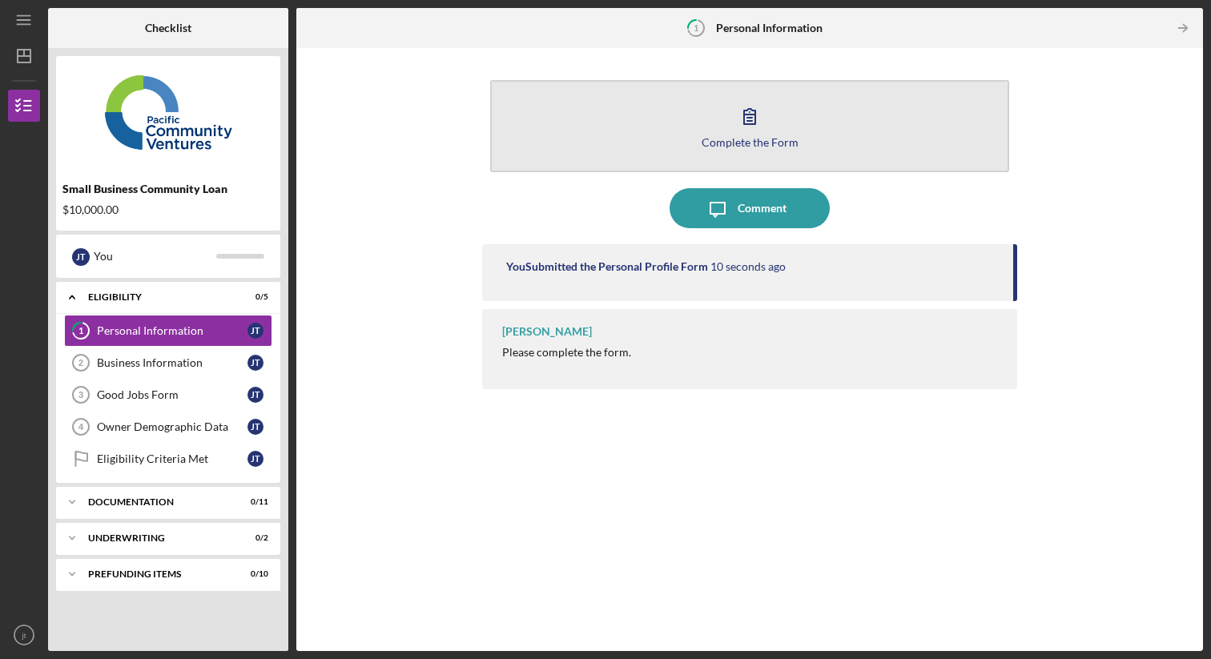
click at [752, 131] on icon "button" at bounding box center [750, 116] width 40 height 40
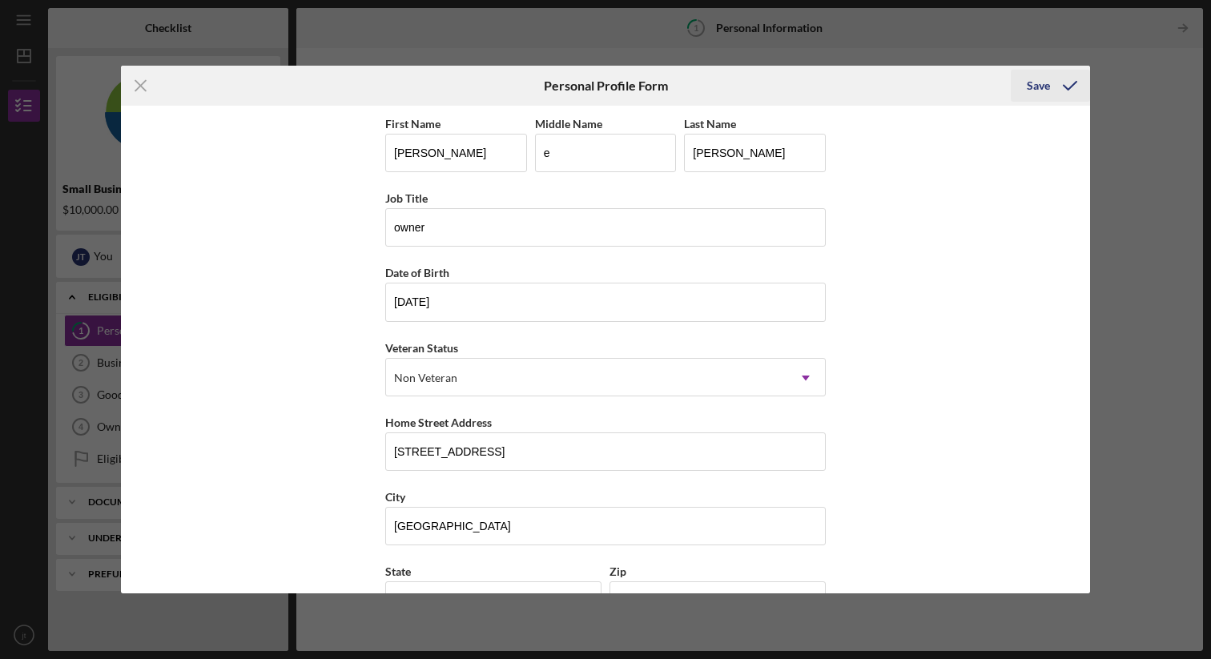
click at [1042, 87] on div "Save" at bounding box center [1038, 86] width 23 height 32
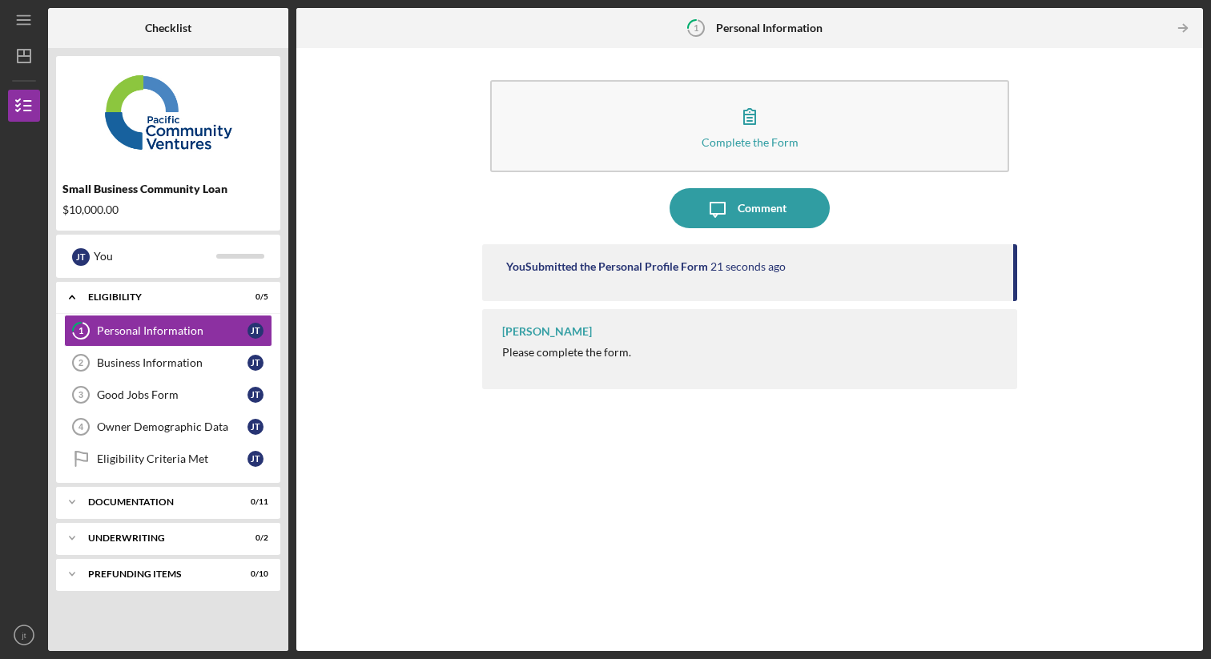
click at [542, 331] on div "[PERSON_NAME]" at bounding box center [547, 331] width 90 height 13
click at [183, 355] on link "Business Information 2 Business Information [PERSON_NAME]" at bounding box center [168, 363] width 208 height 32
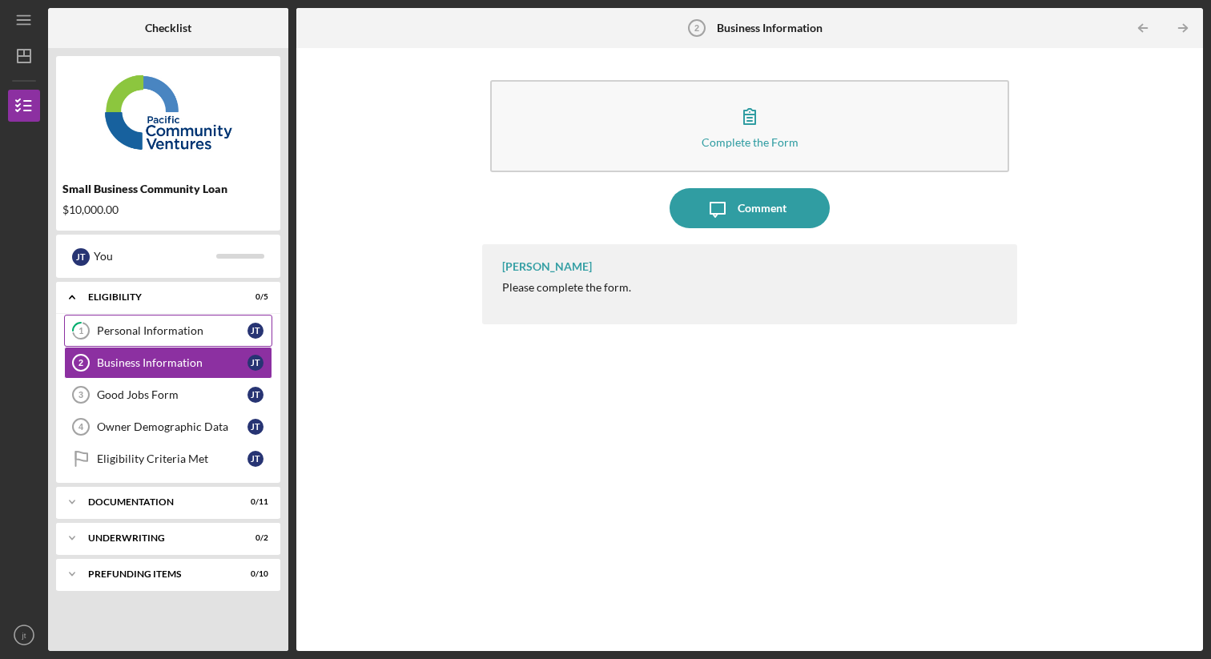
click at [187, 341] on link "1 Personal Information [PERSON_NAME]" at bounding box center [168, 331] width 208 height 32
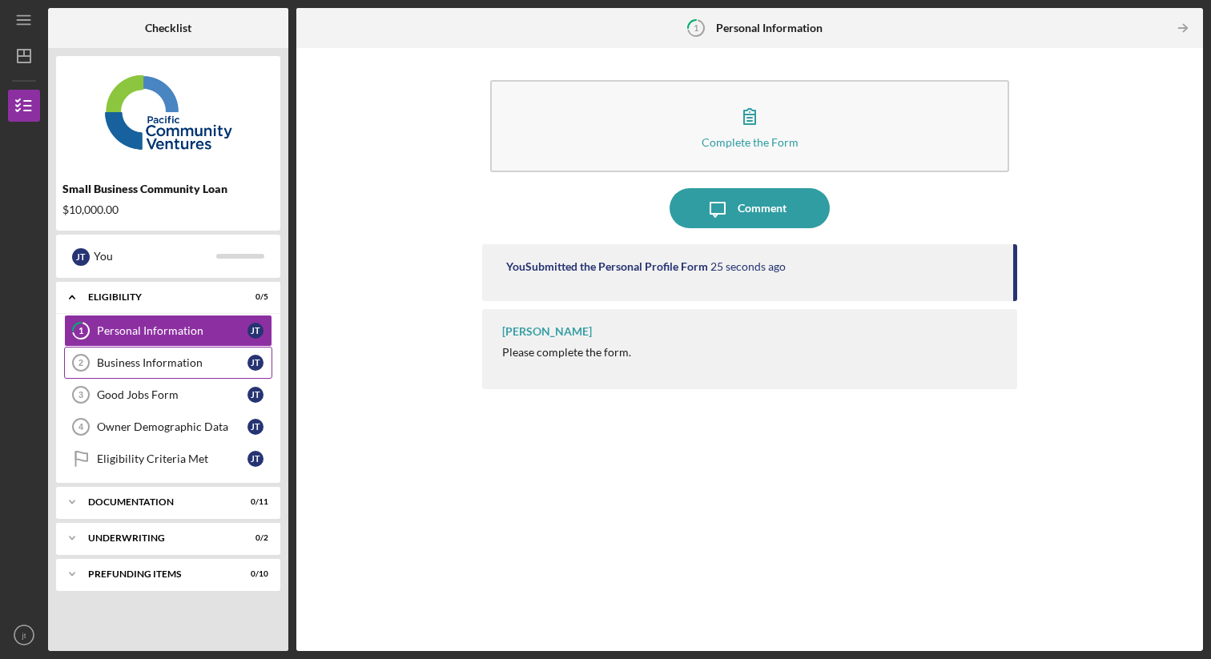
click at [192, 368] on div "Business Information" at bounding box center [172, 363] width 151 height 13
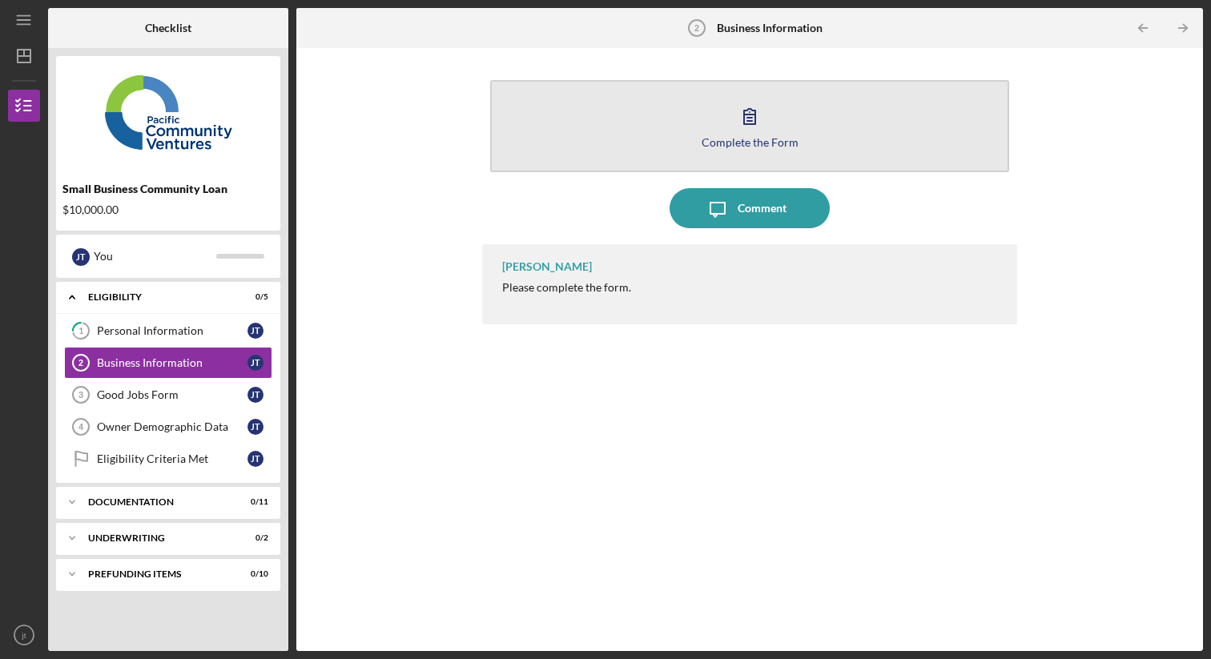
click at [702, 149] on button "Complete the Form Form" at bounding box center [749, 126] width 518 height 92
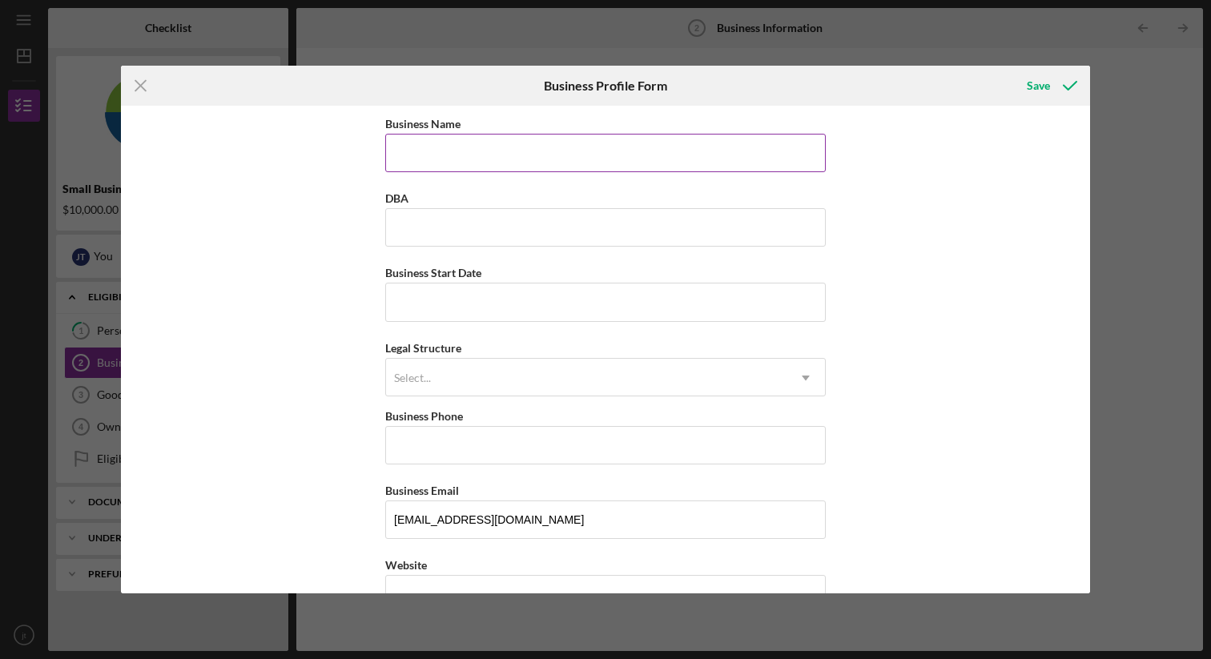
click at [643, 153] on input "Business Name" at bounding box center [605, 153] width 441 height 38
type input "taylormade bulls llc"
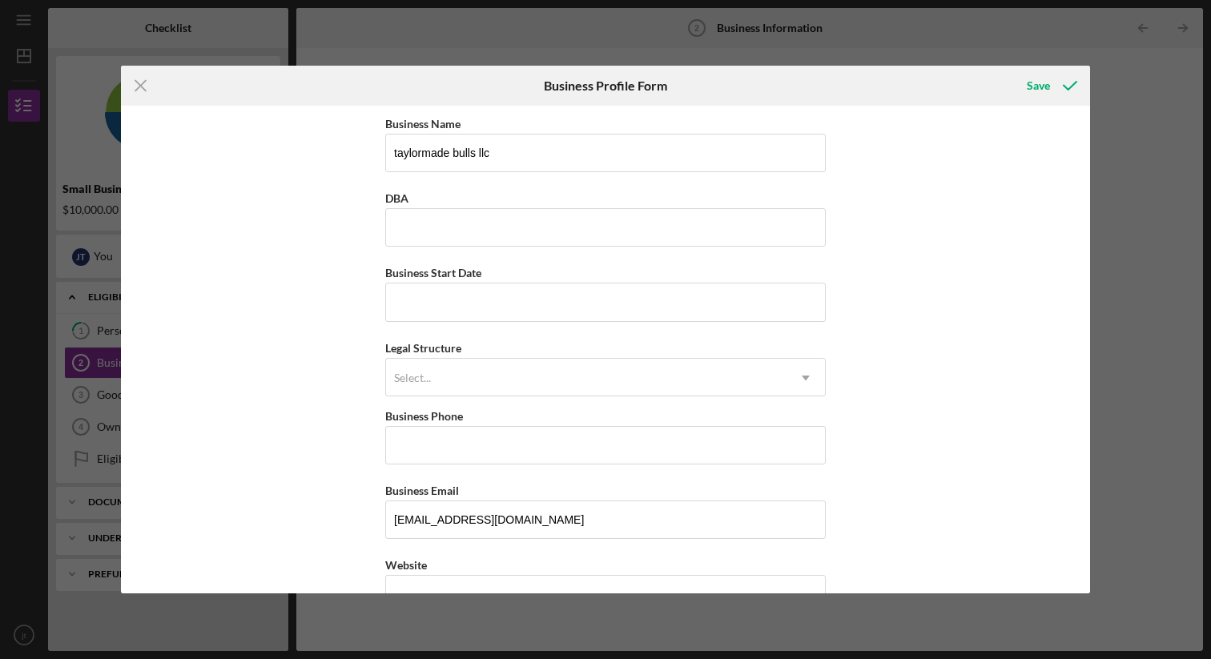
click at [565, 230] on input "DBA" at bounding box center [605, 227] width 441 height 38
click at [388, 300] on input "Business Start Date" at bounding box center [605, 302] width 441 height 38
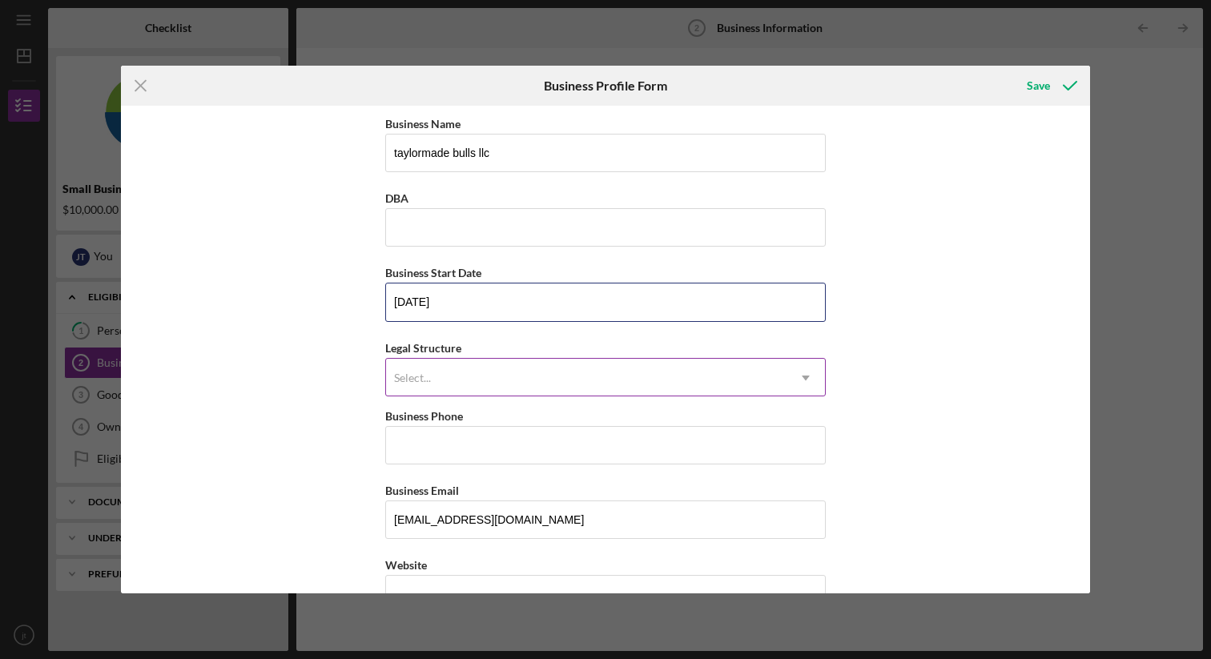
type input "[DATE]"
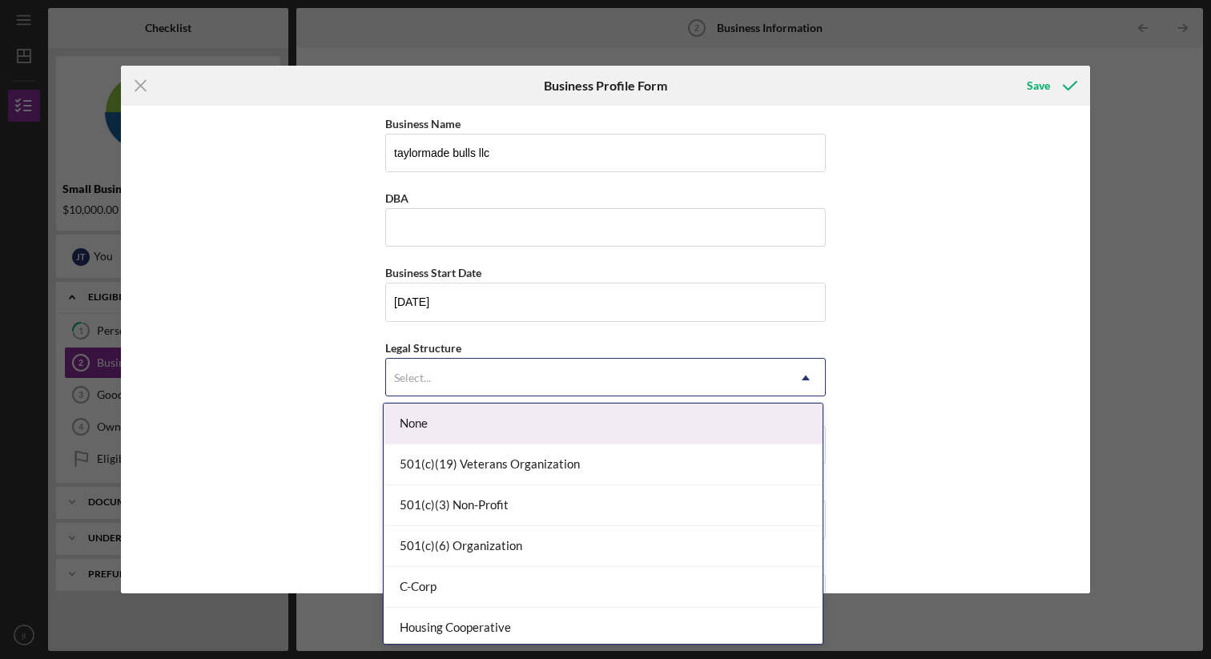
click at [404, 372] on div "Select..." at bounding box center [412, 378] width 37 height 13
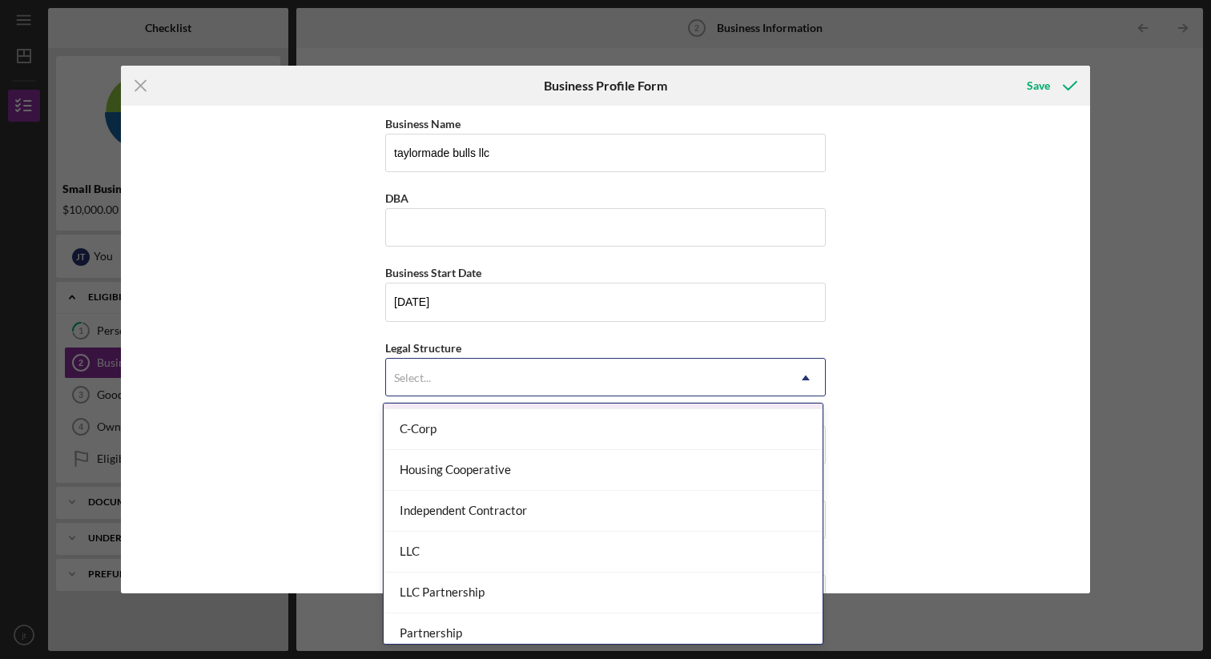
scroll to position [188, 0]
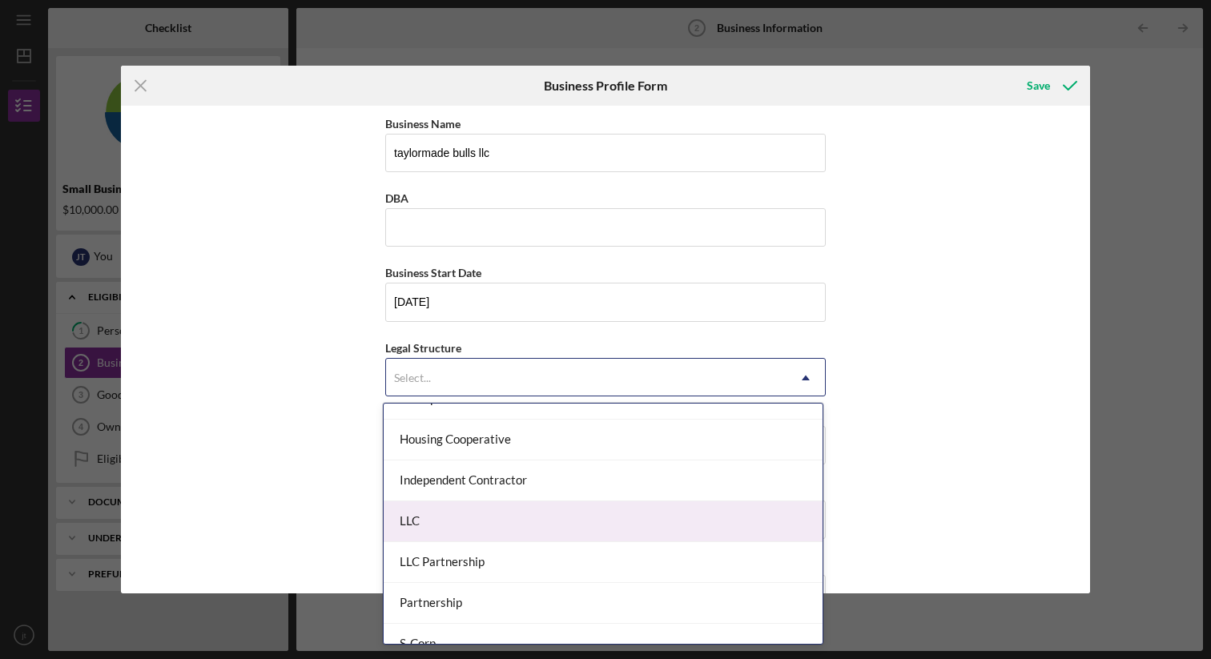
click at [445, 526] on div "LLC" at bounding box center [603, 522] width 439 height 41
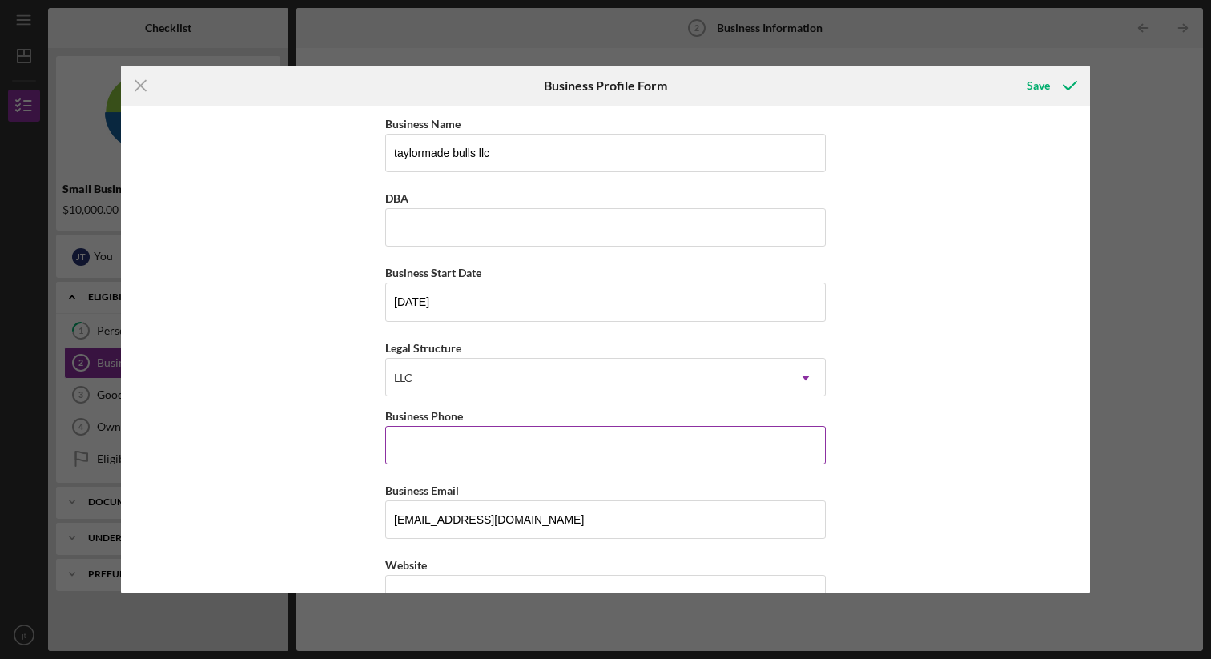
click at [429, 450] on input "Business Phone" at bounding box center [605, 445] width 441 height 38
type input "[PHONE_NUMBER]"
type input "n/a"
type input "[STREET_ADDRESS]"
type input "[GEOGRAPHIC_DATA]"
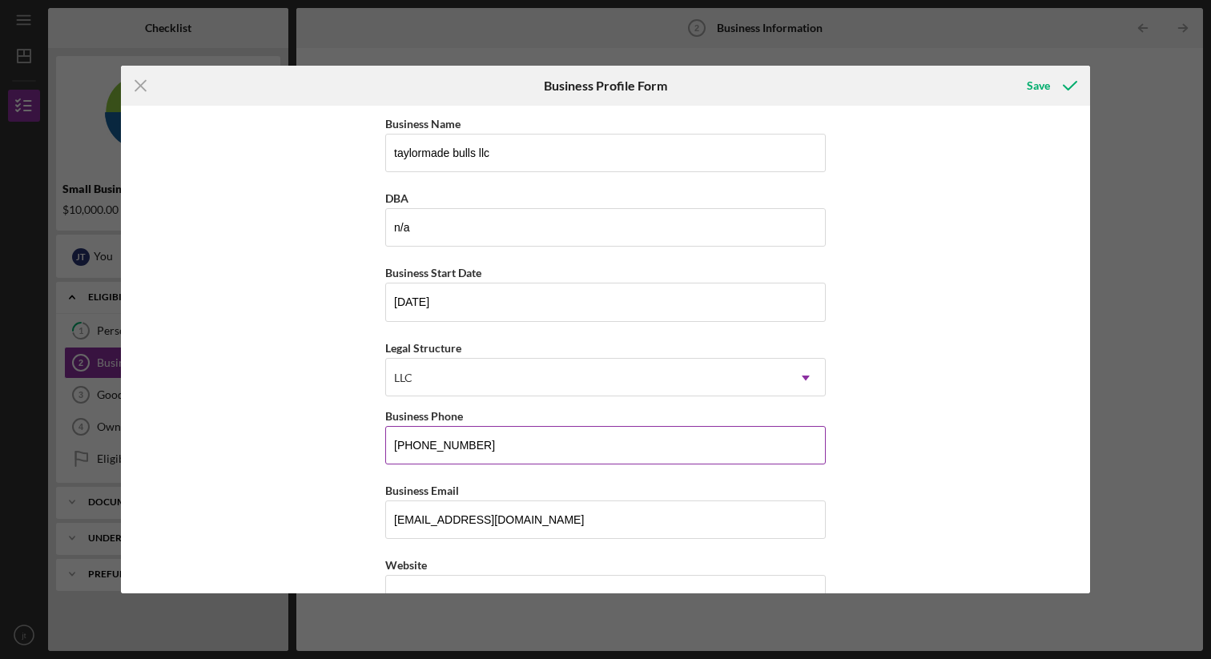
type input "CA"
type input "94601"
type input "CA"
type input "[PHONE_NUMBER]"
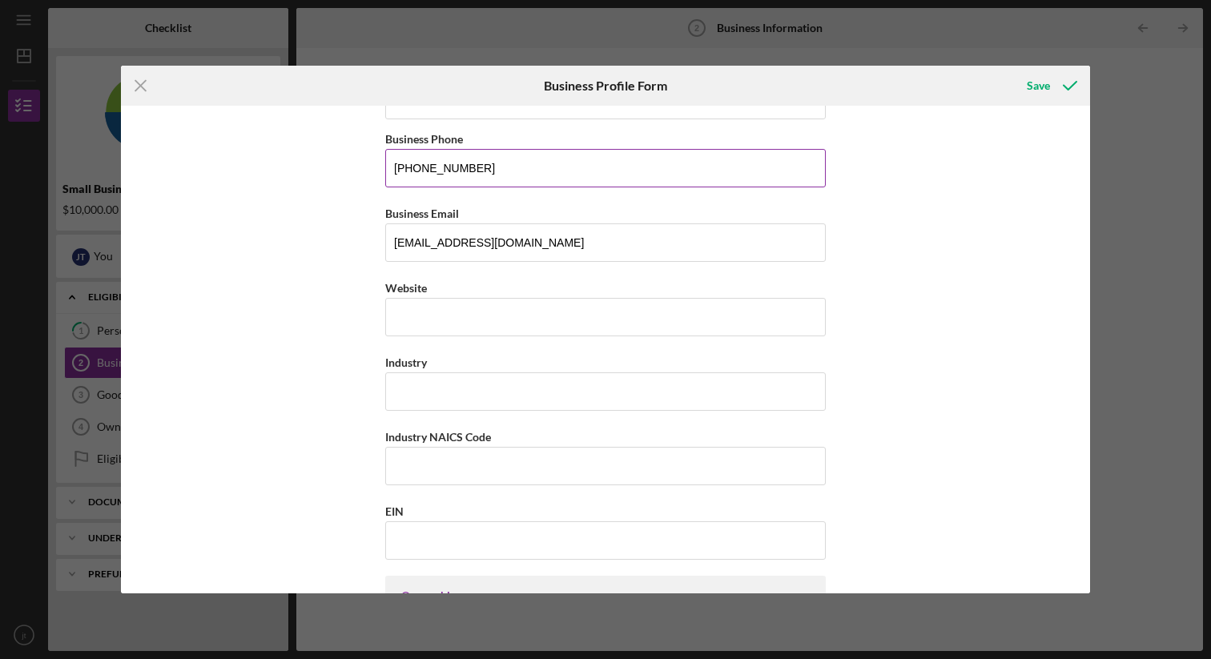
scroll to position [293, 0]
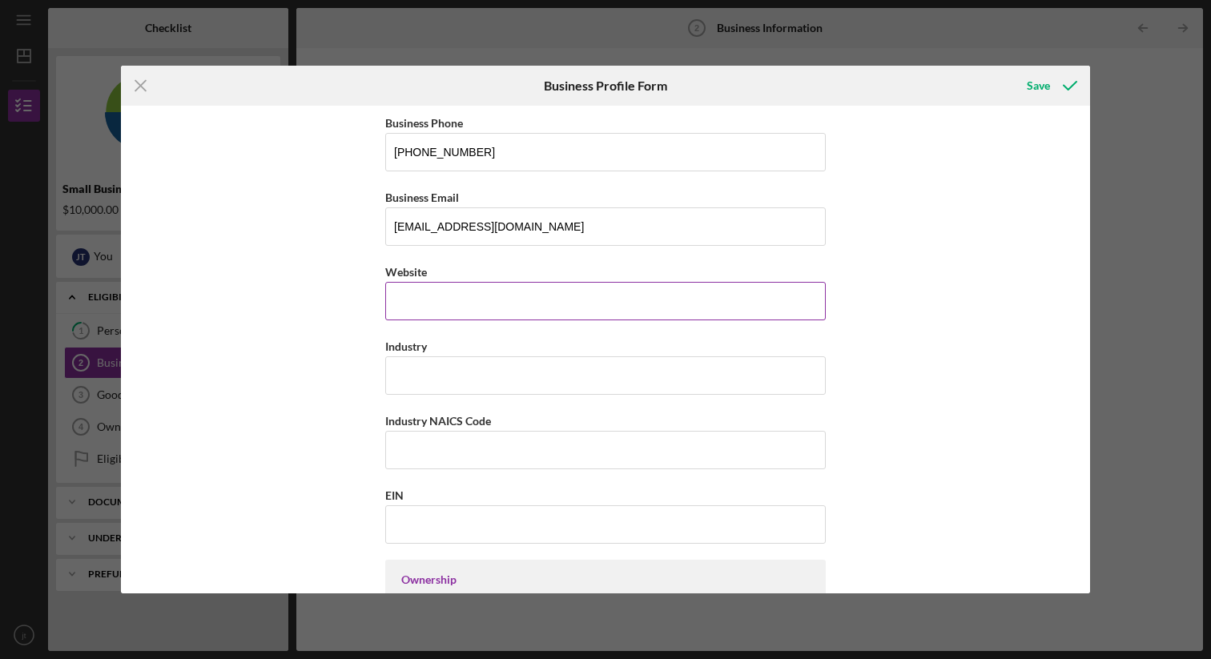
click at [477, 288] on input "Website" at bounding box center [605, 301] width 441 height 38
type input "t"
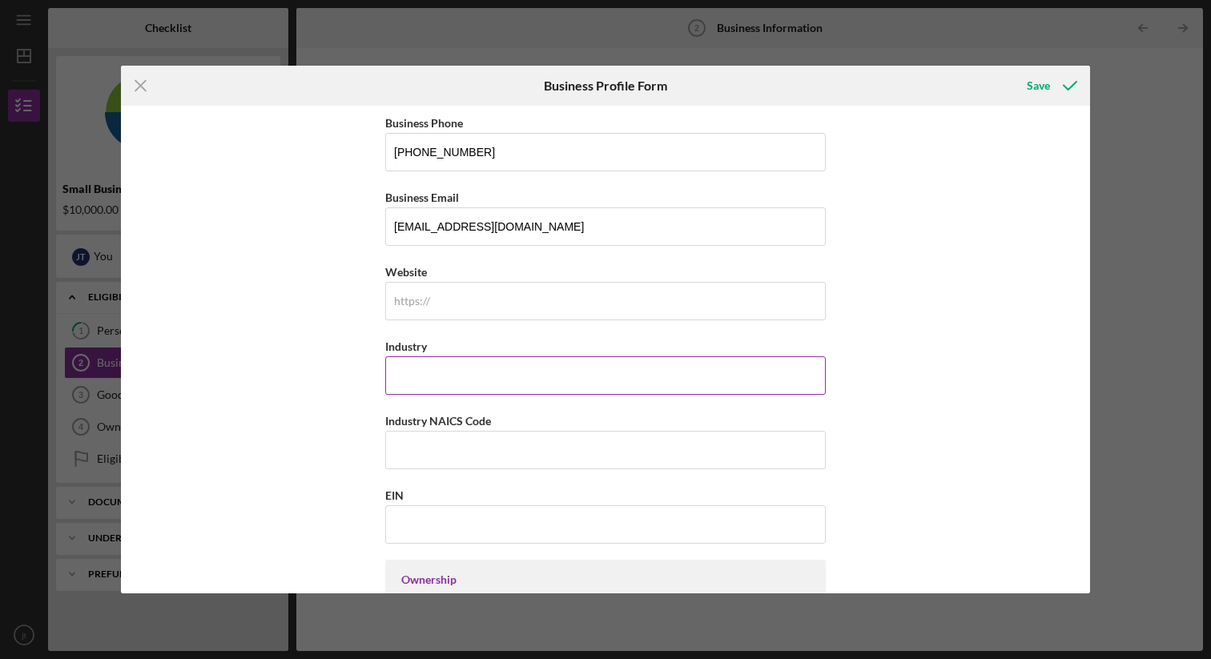
click at [448, 369] on input "Industry" at bounding box center [605, 376] width 441 height 38
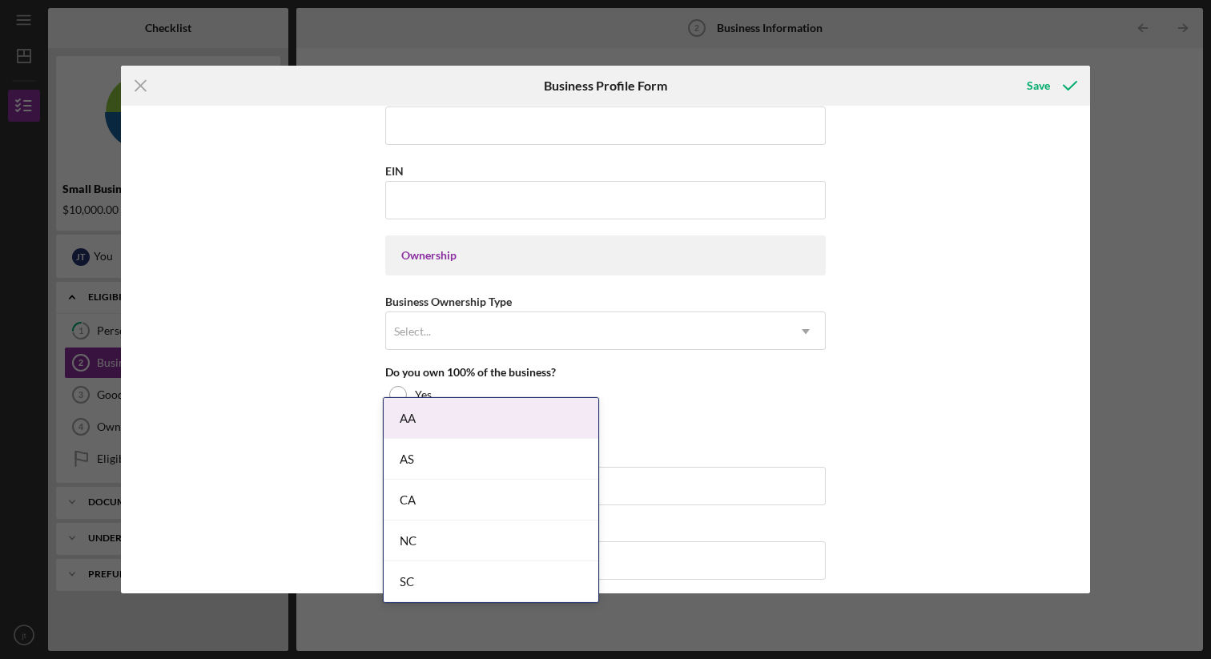
scroll to position [629, 0]
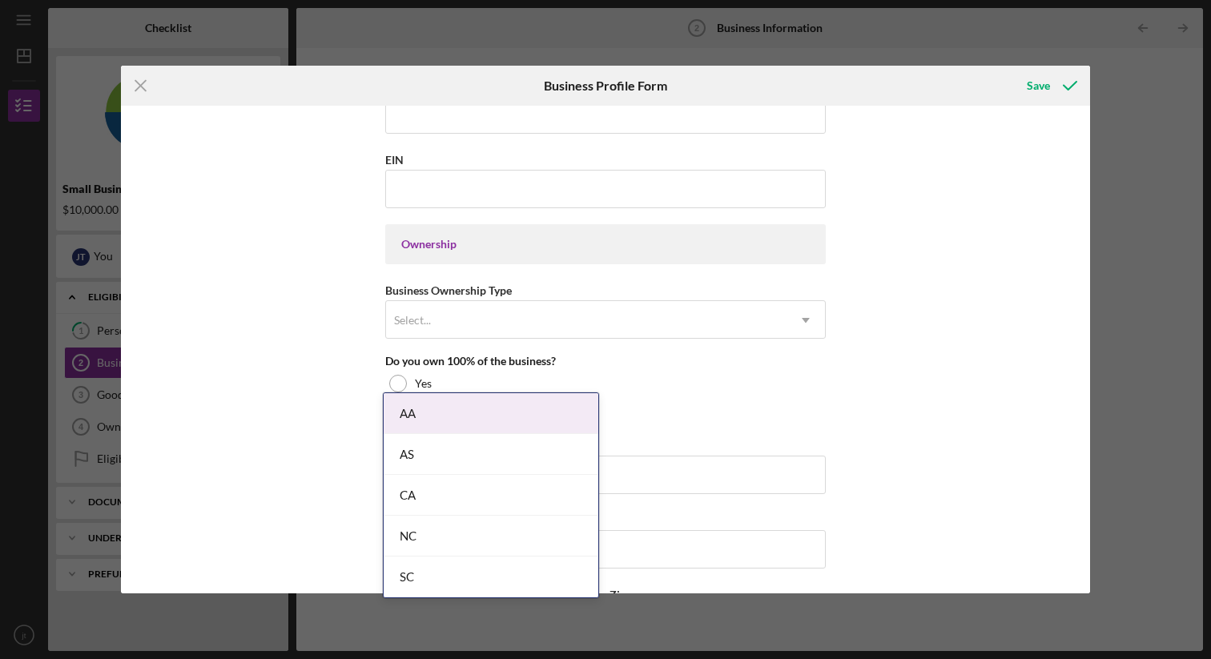
click at [681, 344] on div "Business Name taylormade bulls llc DBA n/a Business Start Date [DATE] Legal Str…" at bounding box center [605, 296] width 441 height 1622
click at [517, 373] on div "Yes" at bounding box center [605, 384] width 441 height 24
click at [490, 389] on div "Yes" at bounding box center [605, 384] width 441 height 24
click at [652, 403] on div "No" at bounding box center [605, 408] width 441 height 24
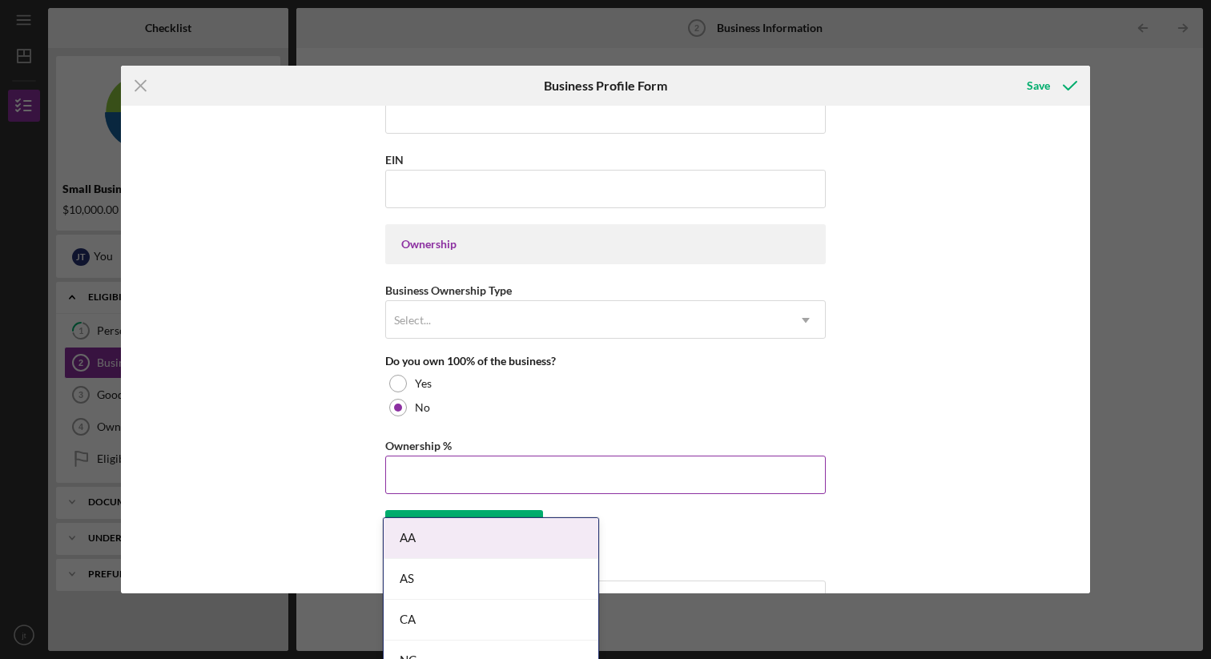
click at [514, 468] on input "Ownership %" at bounding box center [605, 475] width 441 height 38
click at [590, 479] on input "20%" at bounding box center [605, 475] width 441 height 38
type input "20.00%"
click at [607, 510] on div "Business Name taylormade bulls llc DBA n/a Business Start Date [DATE] Legal Str…" at bounding box center [605, 358] width 441 height 1747
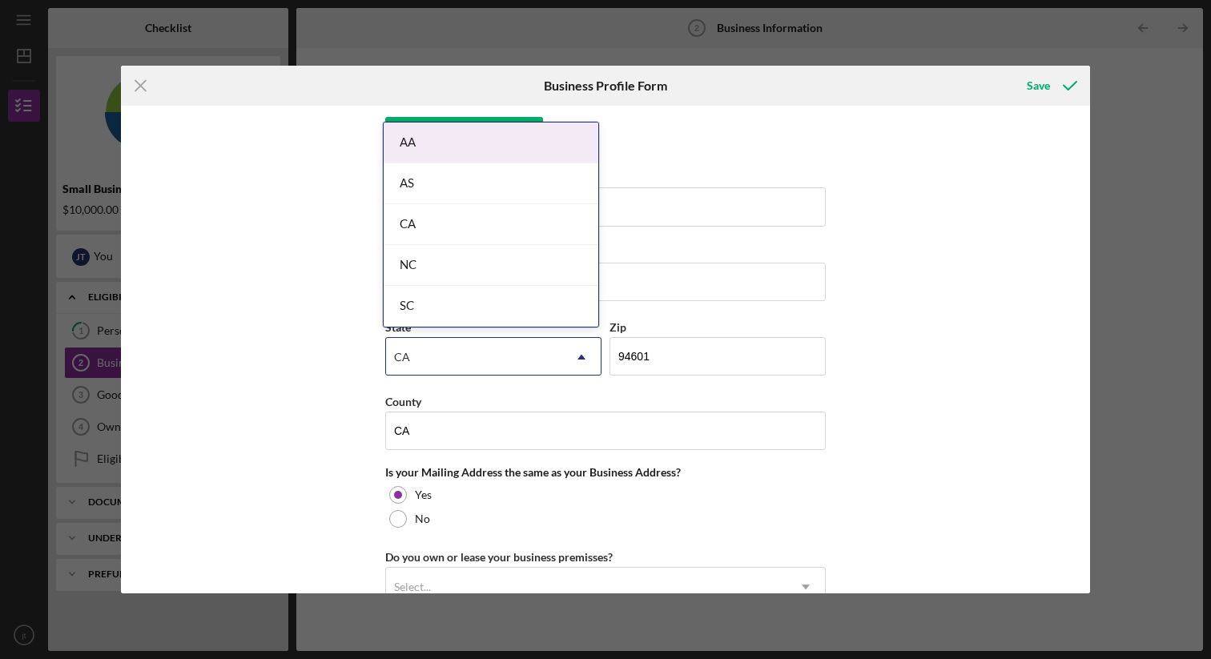
scroll to position [1044, 0]
